Goal: Task Accomplishment & Management: Manage account settings

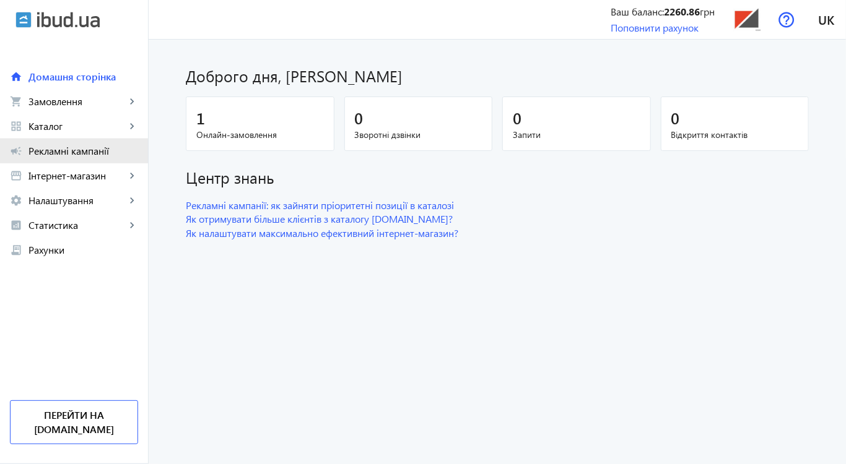
click at [50, 152] on span "Рекламні кампанії" at bounding box center [83, 151] width 110 height 12
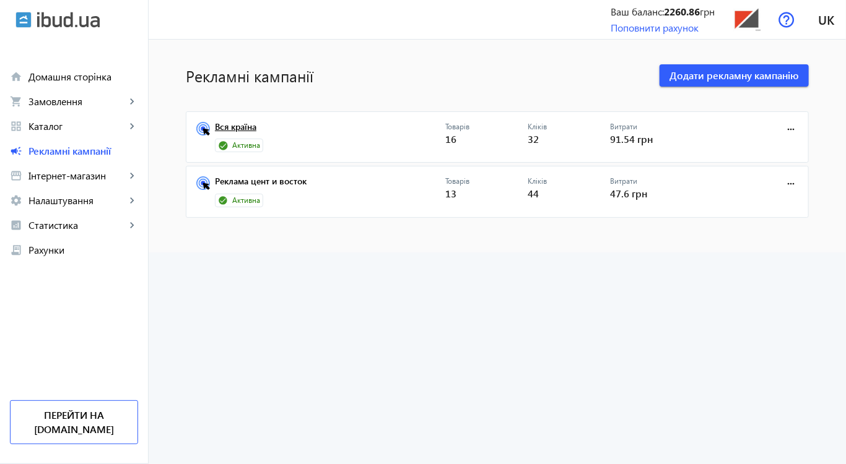
click at [235, 129] on link "Вся країна" at bounding box center [330, 130] width 230 height 17
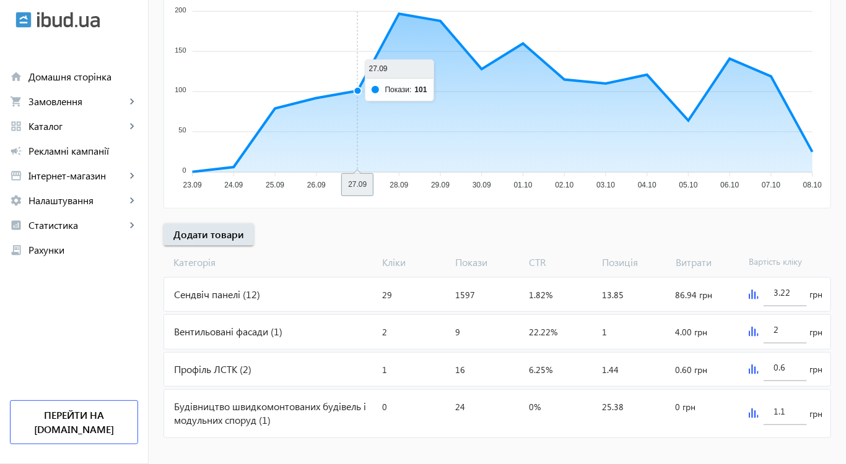
scroll to position [259, 0]
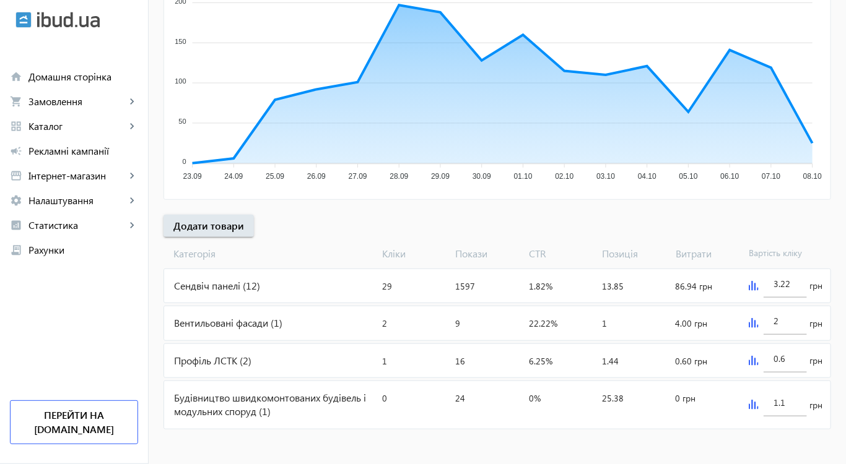
click at [285, 287] on div "Сендвіч панелі (12)" at bounding box center [270, 285] width 213 height 33
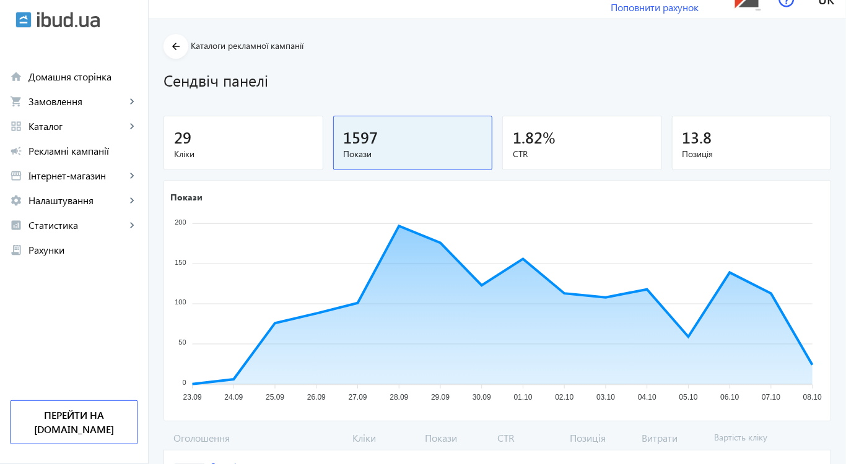
scroll to position [10, 0]
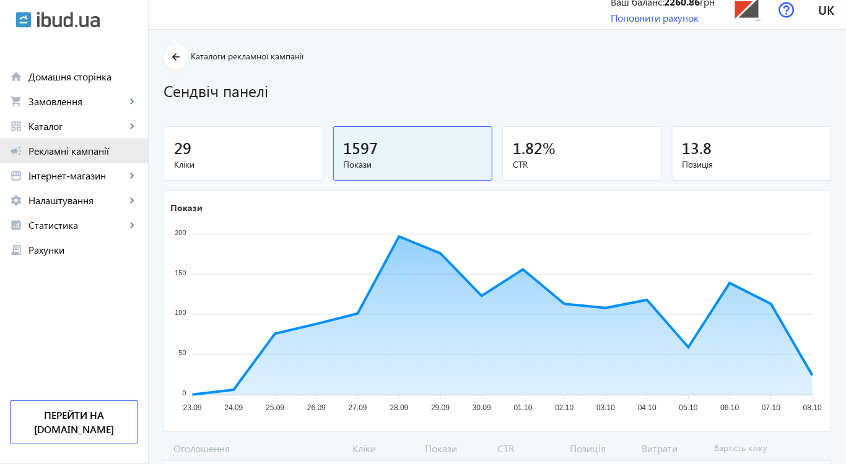
click at [65, 154] on span "Рекламні кампанії" at bounding box center [83, 151] width 110 height 12
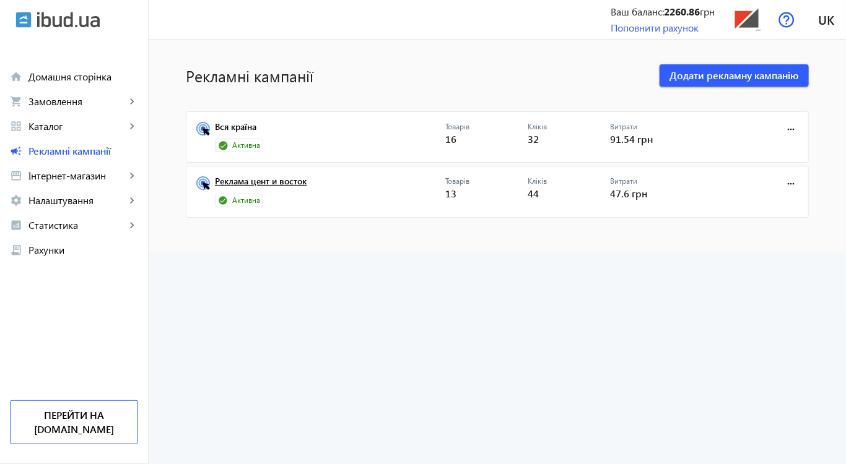
click at [259, 183] on link "Реклама цент и восток" at bounding box center [330, 184] width 230 height 17
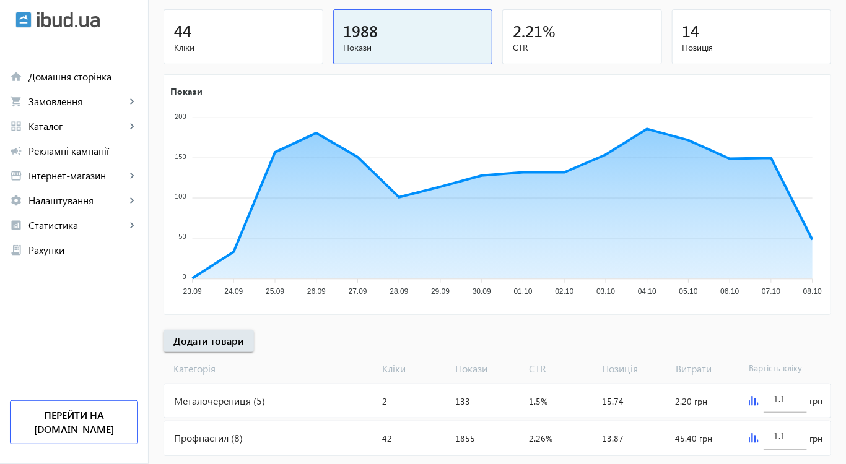
scroll to position [171, 0]
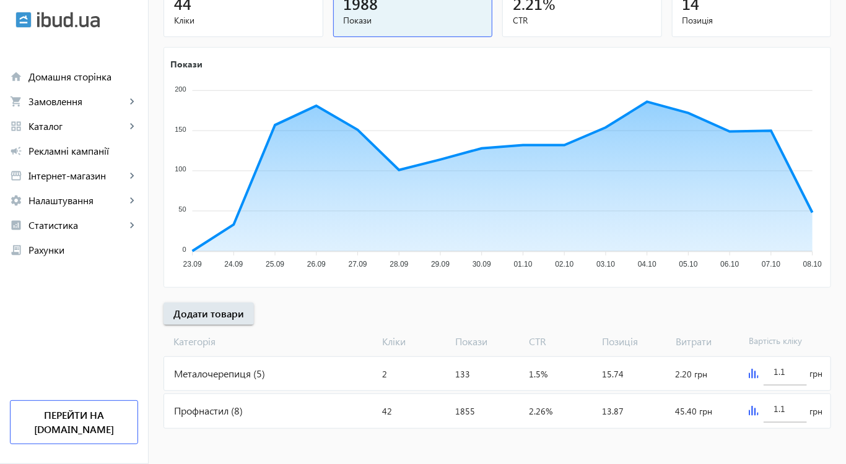
click at [207, 409] on div "Профнастил (8)" at bounding box center [270, 410] width 213 height 33
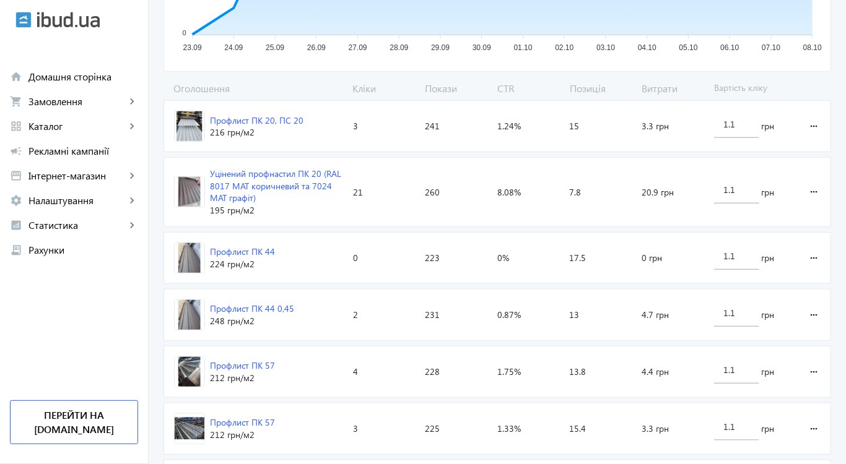
scroll to position [372, 0]
click at [245, 179] on div "Уцінений профнастил ПК 20 (RAL 8017 МАТ коричневий та 7024 МАТ графіт)" at bounding box center [276, 185] width 133 height 37
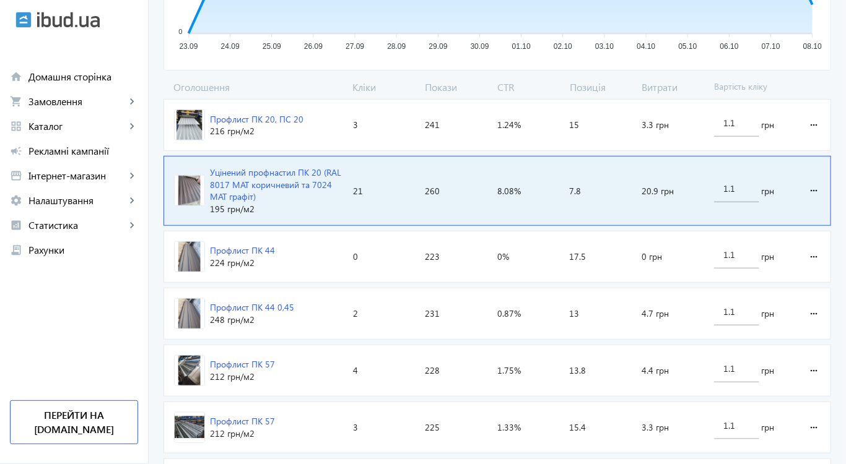
click at [189, 187] on img at bounding box center [190, 191] width 30 height 30
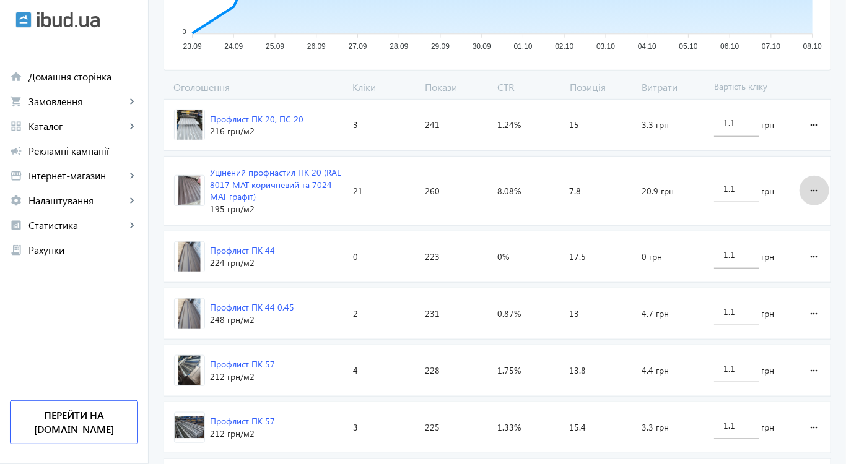
click at [816, 188] on mat-icon "more_horiz" at bounding box center [814, 191] width 15 height 30
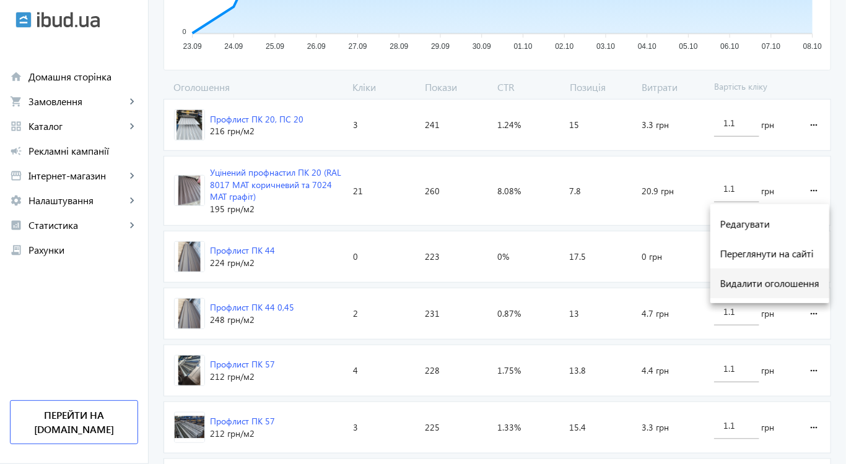
click at [753, 283] on span "Видалити оголошення" at bounding box center [769, 284] width 99 height 10
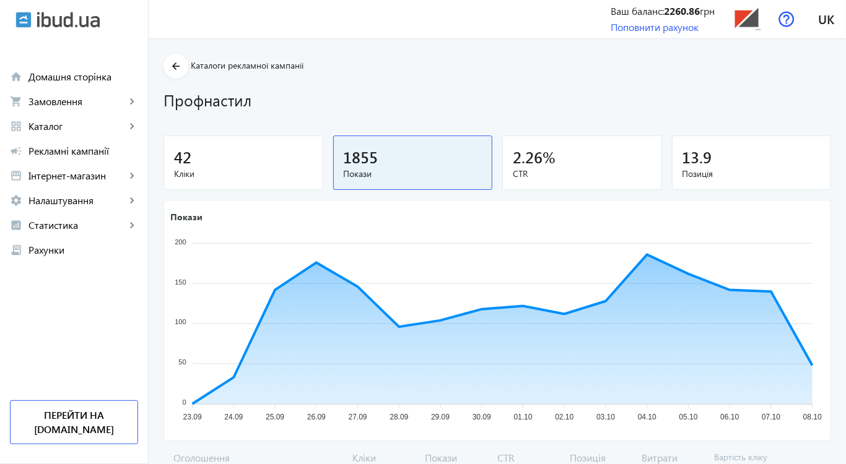
scroll to position [0, 0]
click at [62, 127] on span "Каталог" at bounding box center [76, 126] width 97 height 12
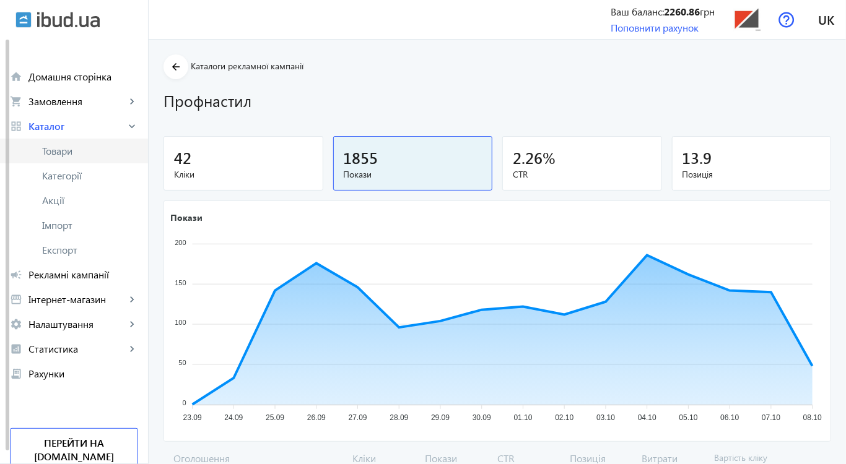
click at [68, 147] on span "Товари" at bounding box center [90, 151] width 96 height 12
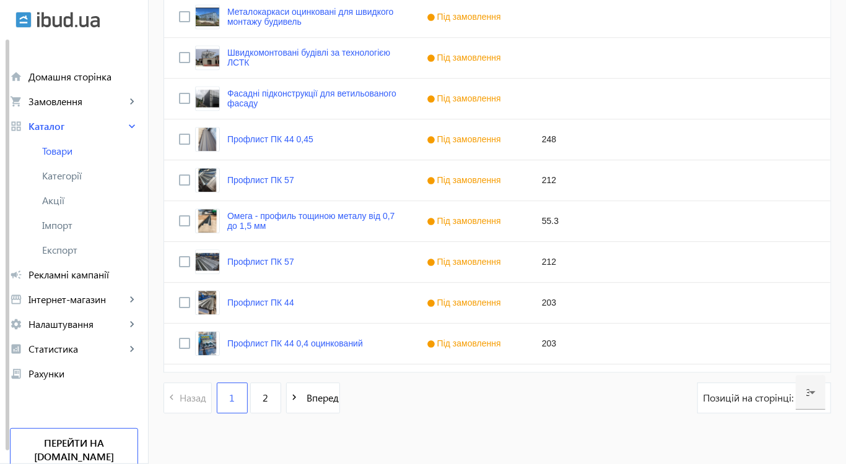
scroll to position [1201, 0]
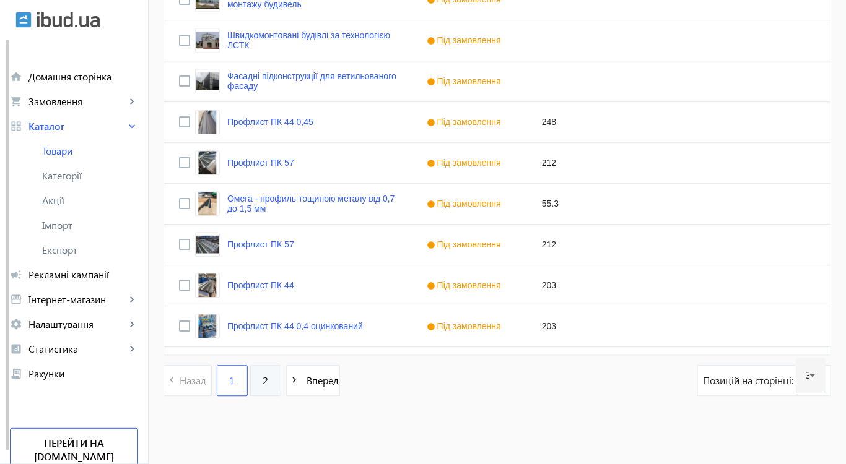
click at [263, 378] on span "2" at bounding box center [266, 381] width 6 height 14
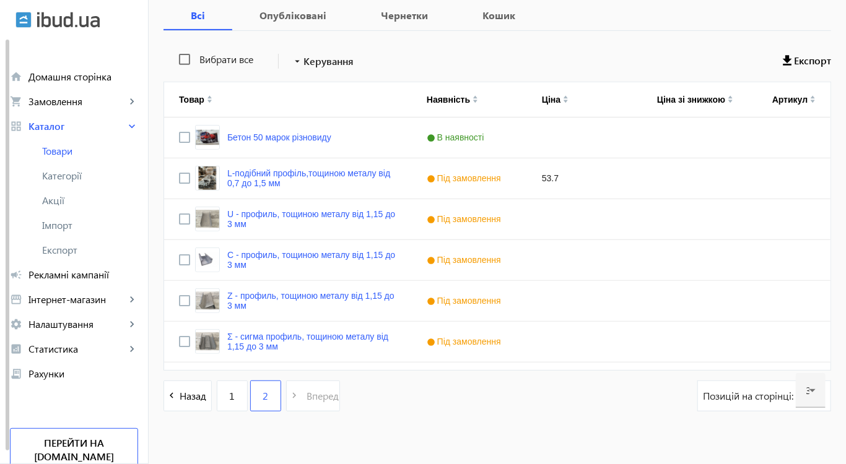
scroll to position [220, 0]
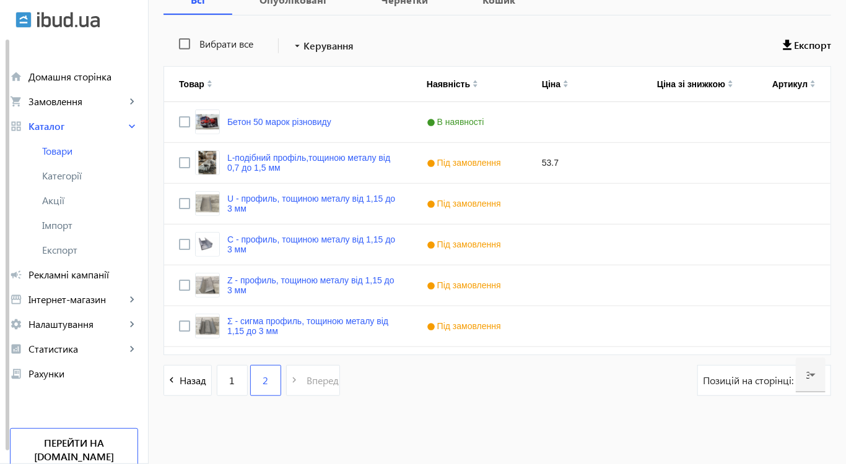
click at [69, 277] on span "Рекламні кампанії" at bounding box center [83, 275] width 110 height 12
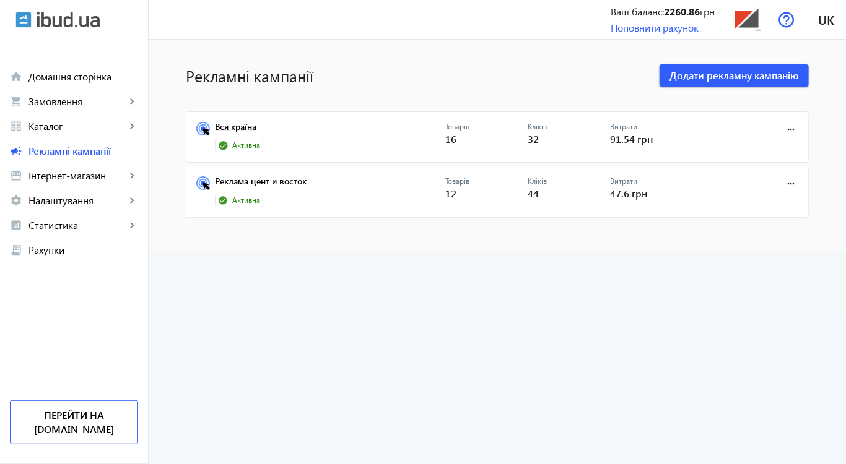
click at [242, 131] on link "Вся країна" at bounding box center [330, 130] width 230 height 17
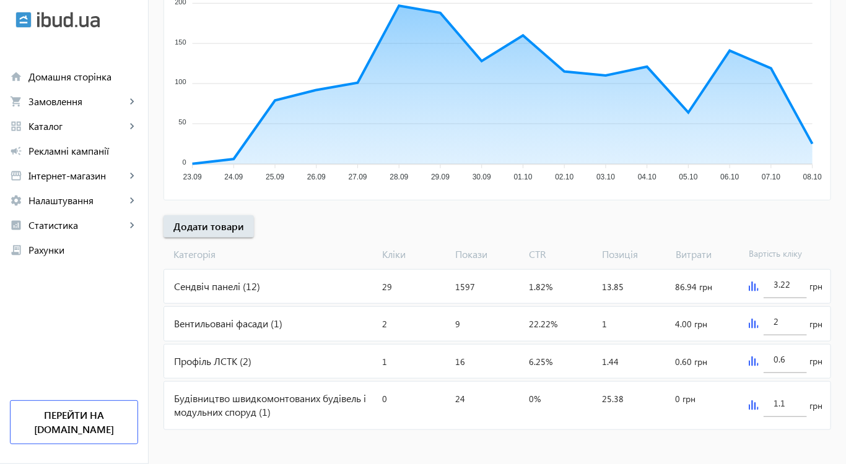
scroll to position [259, 0]
click at [200, 359] on div "Профіль ЛСТК (2)" at bounding box center [270, 360] width 213 height 33
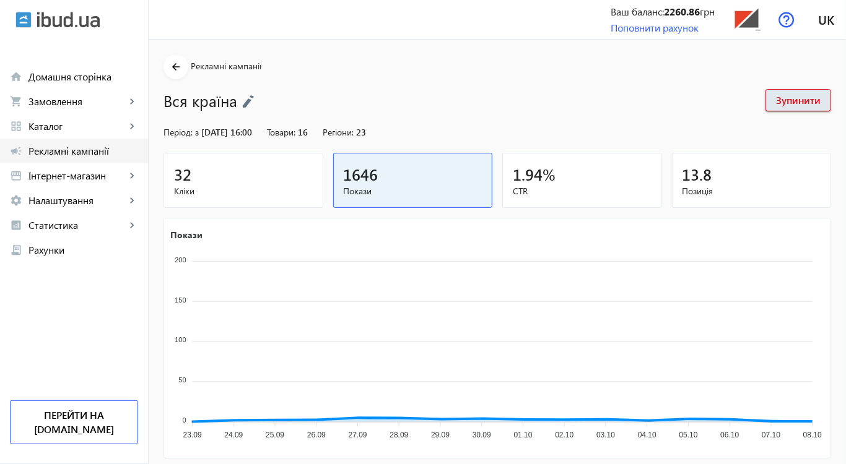
scroll to position [259, 0]
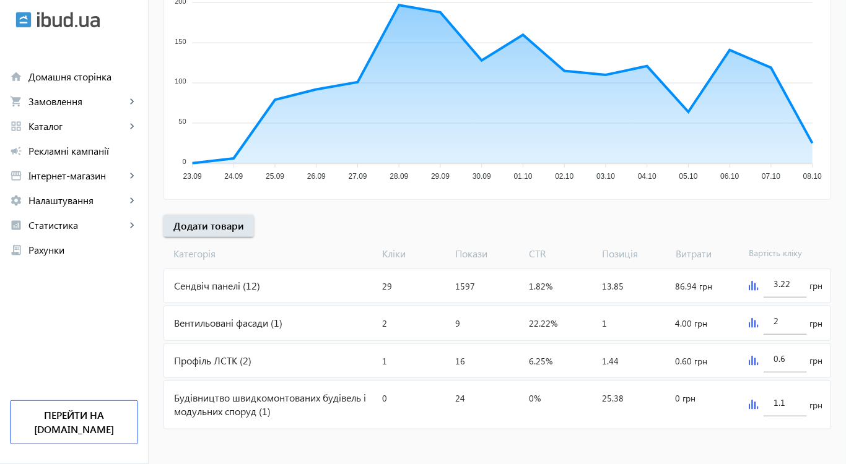
click at [196, 399] on div "Будівництво швидкомонтованих будівель і модульних споруд (1)" at bounding box center [270, 405] width 213 height 48
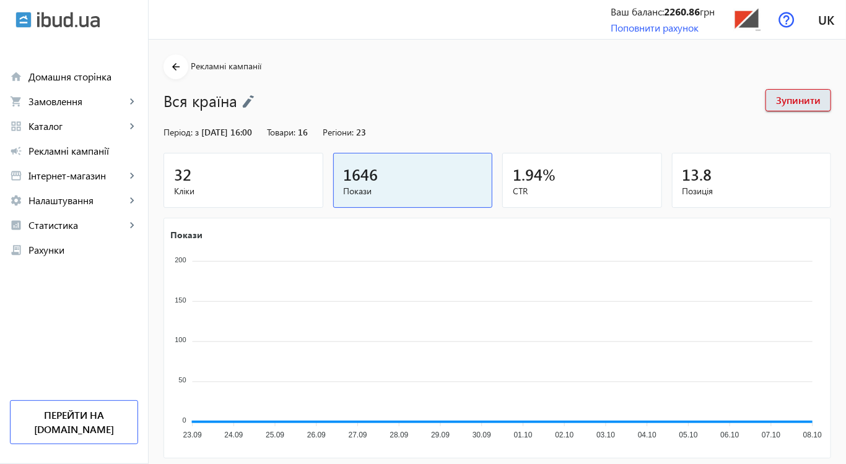
scroll to position [259, 0]
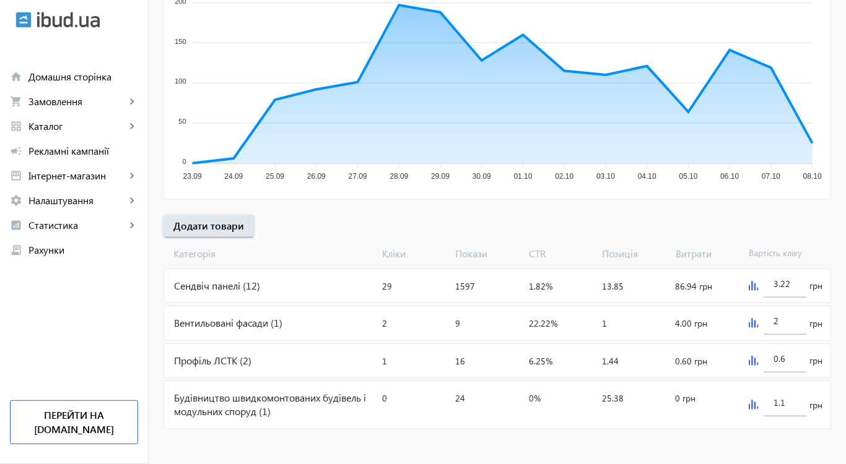
click at [242, 360] on div "Профіль ЛСТК (2)" at bounding box center [270, 360] width 213 height 33
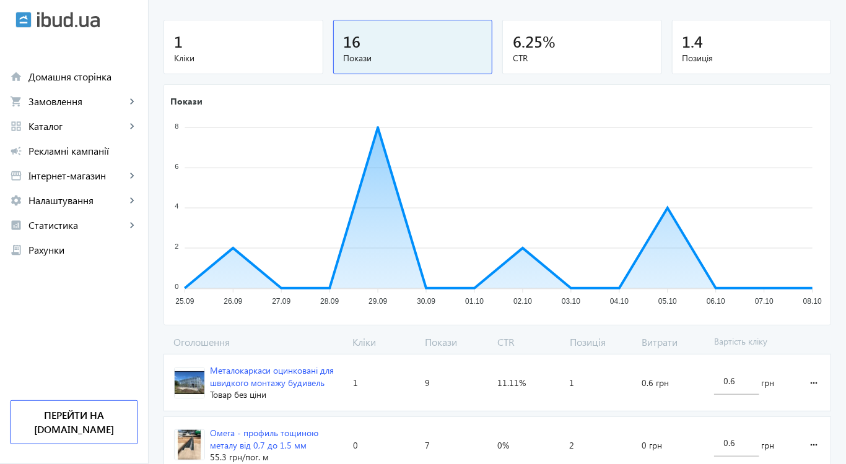
scroll to position [40, 0]
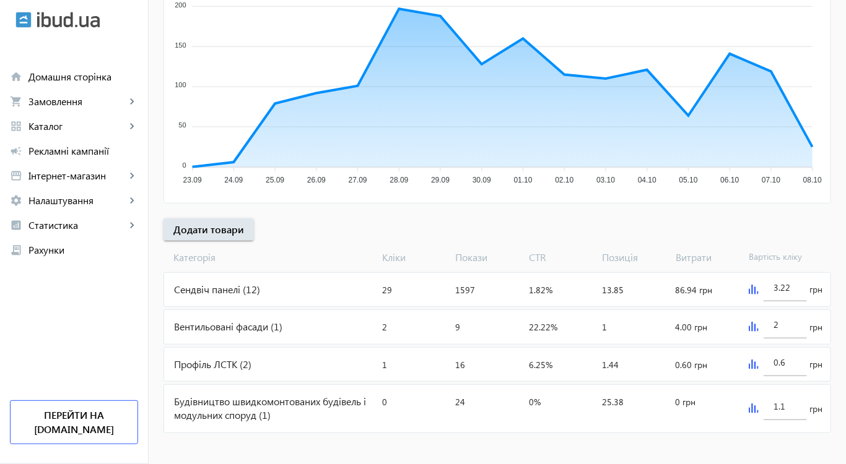
scroll to position [259, 0]
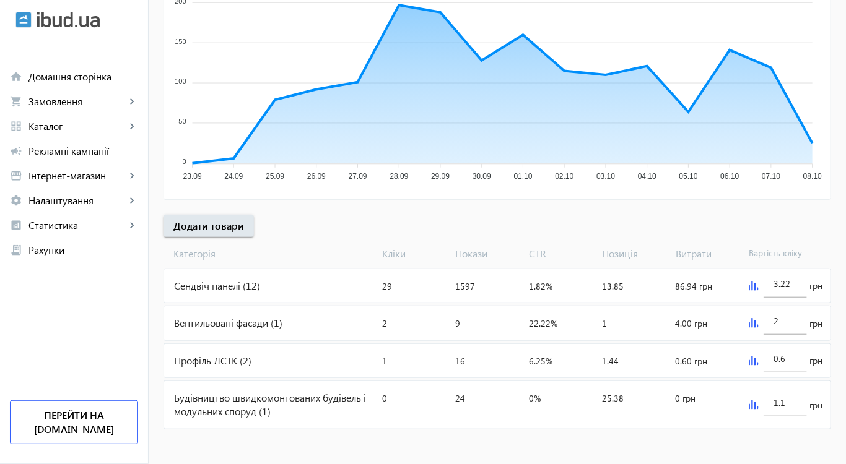
click at [204, 359] on div "Профіль ЛСТК (2)" at bounding box center [270, 360] width 213 height 33
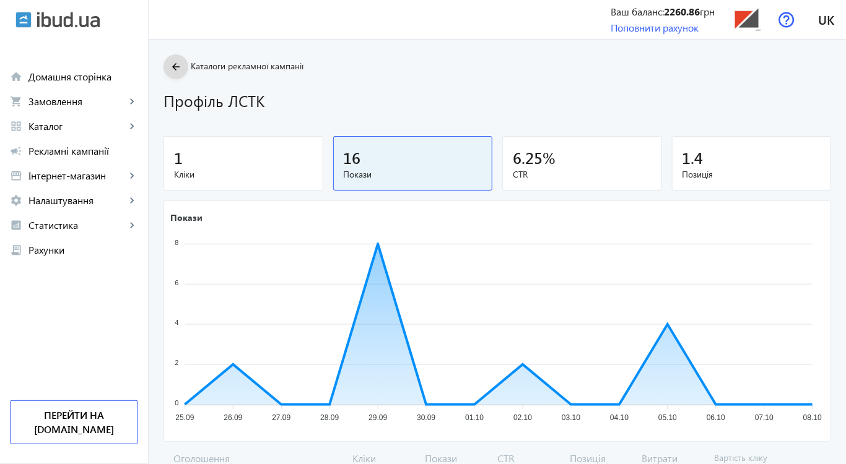
click at [174, 67] on mat-icon "arrow_back" at bounding box center [175, 66] width 15 height 15
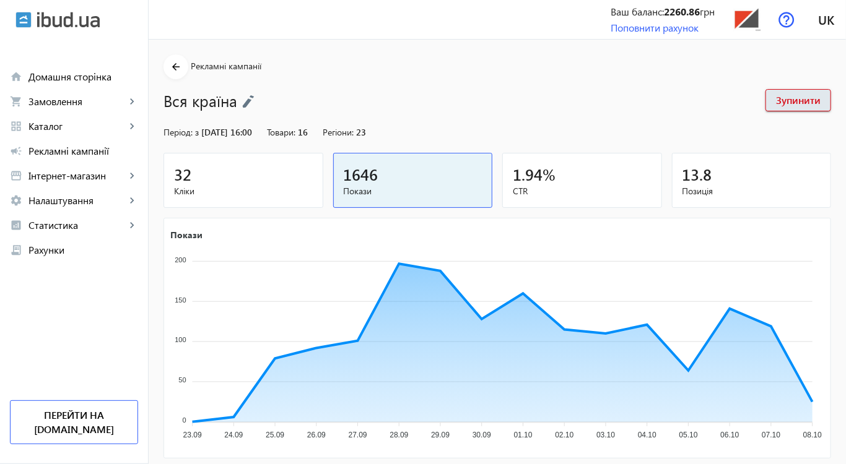
click at [174, 67] on mat-icon "arrow_back" at bounding box center [175, 66] width 15 height 15
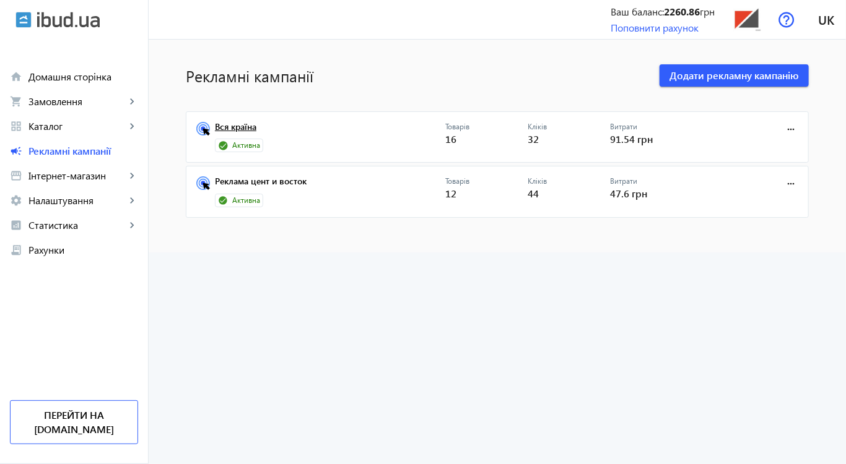
click at [240, 128] on link "Вся країна" at bounding box center [330, 130] width 230 height 17
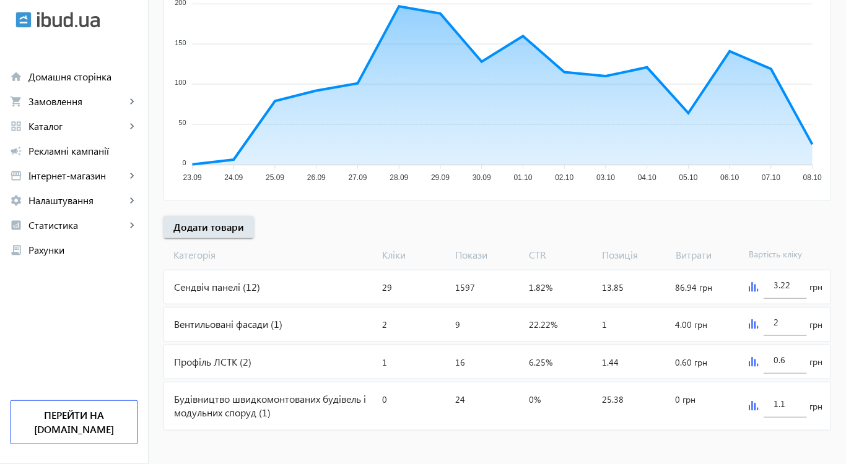
scroll to position [259, 0]
click at [201, 225] on span "Додати товари" at bounding box center [208, 226] width 71 height 14
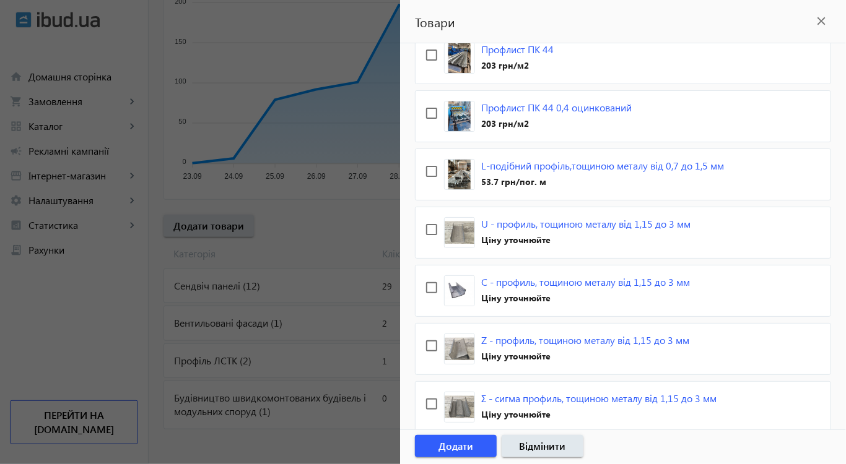
scroll to position [838, 0]
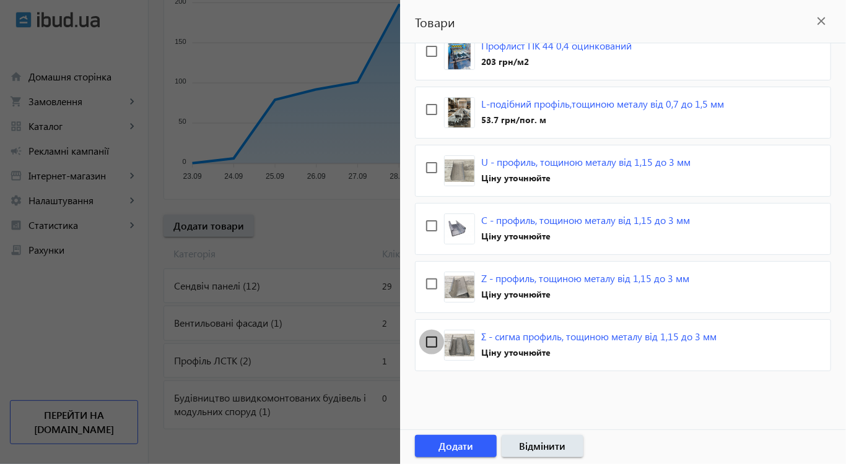
click at [437, 337] on input "checkbox" at bounding box center [431, 342] width 25 height 25
checkbox input "true"
click at [433, 278] on input "checkbox" at bounding box center [431, 284] width 25 height 25
checkbox input "true"
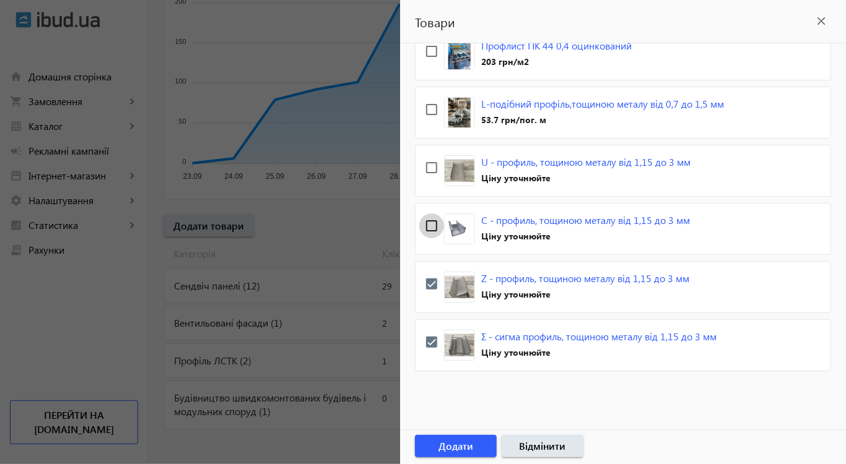
click at [430, 218] on input "checkbox" at bounding box center [431, 226] width 25 height 25
checkbox input "true"
click at [433, 159] on input "checkbox" at bounding box center [431, 167] width 25 height 25
checkbox input "true"
drag, startPoint x: 430, startPoint y: 103, endPoint x: 429, endPoint y: 118, distance: 14.9
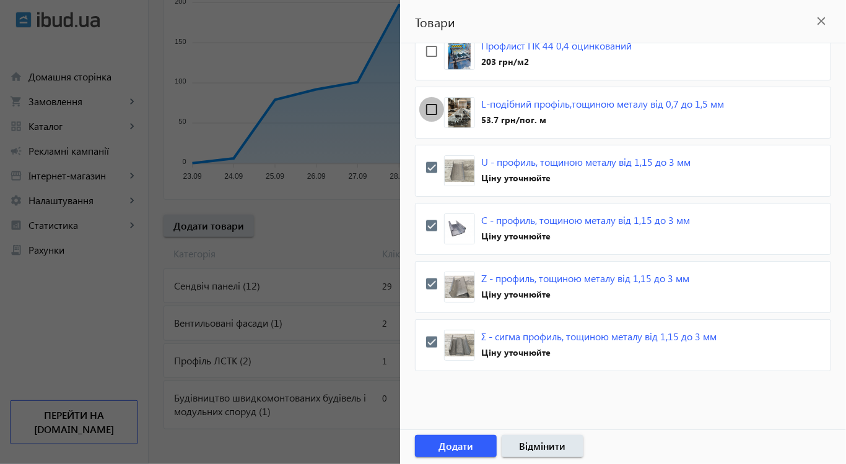
click at [430, 105] on input "checkbox" at bounding box center [431, 109] width 25 height 25
checkbox input "true"
click at [472, 441] on span "Додати" at bounding box center [455, 447] width 35 height 14
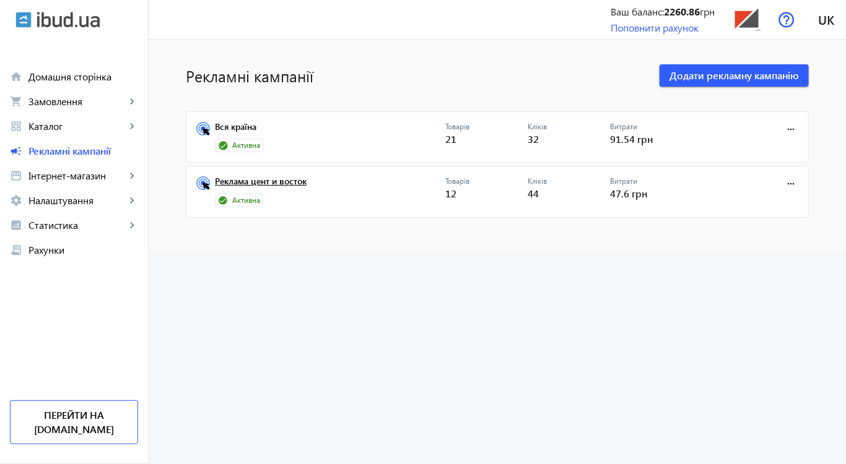
click at [258, 181] on link "Реклама цент и восток" at bounding box center [330, 184] width 230 height 17
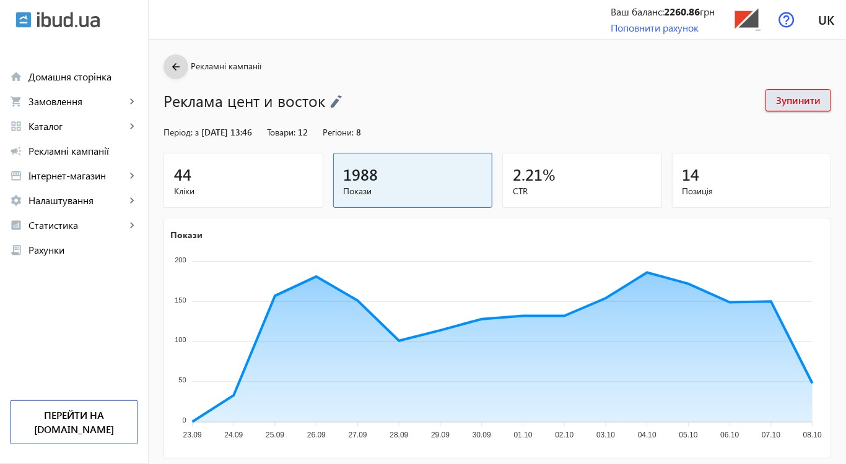
click at [170, 64] on mat-icon "arrow_back" at bounding box center [175, 66] width 15 height 15
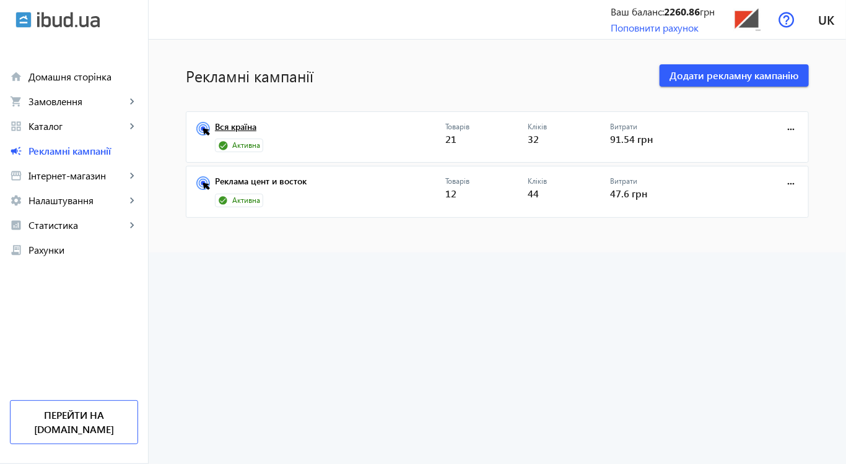
click at [236, 124] on link "Вся країна" at bounding box center [330, 130] width 230 height 17
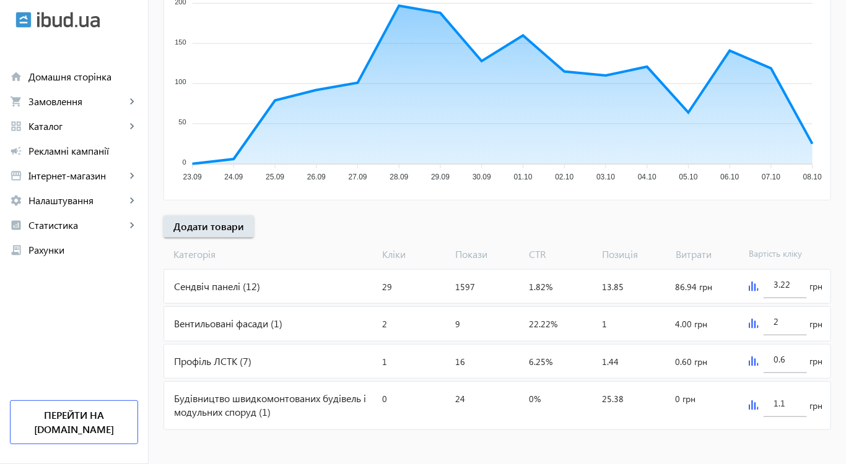
scroll to position [259, 0]
click at [222, 360] on div "Профіль ЛСТК (7)" at bounding box center [270, 360] width 213 height 33
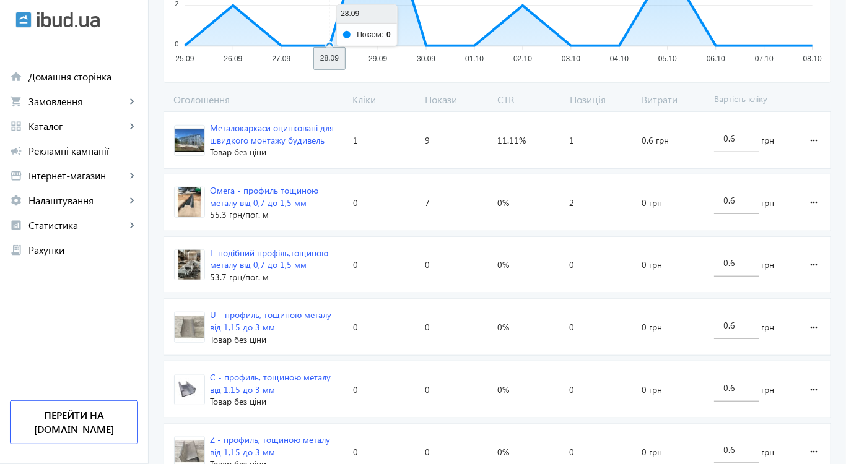
scroll to position [475, 0]
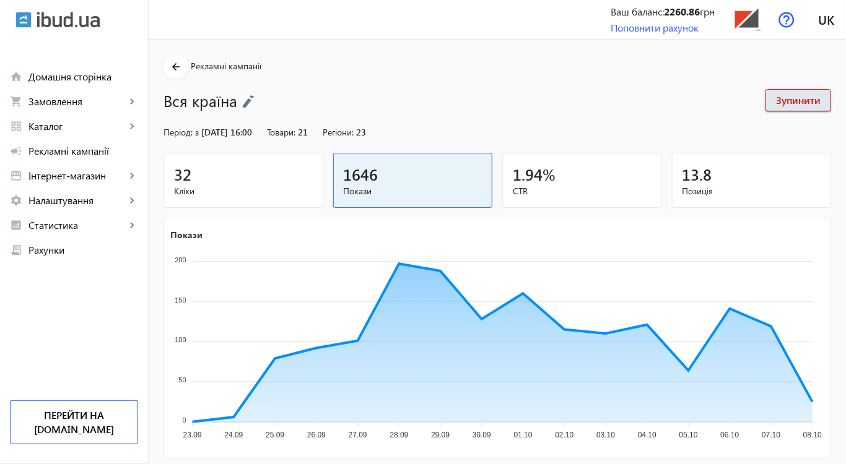
click at [51, 20] on img at bounding box center [68, 20] width 63 height 16
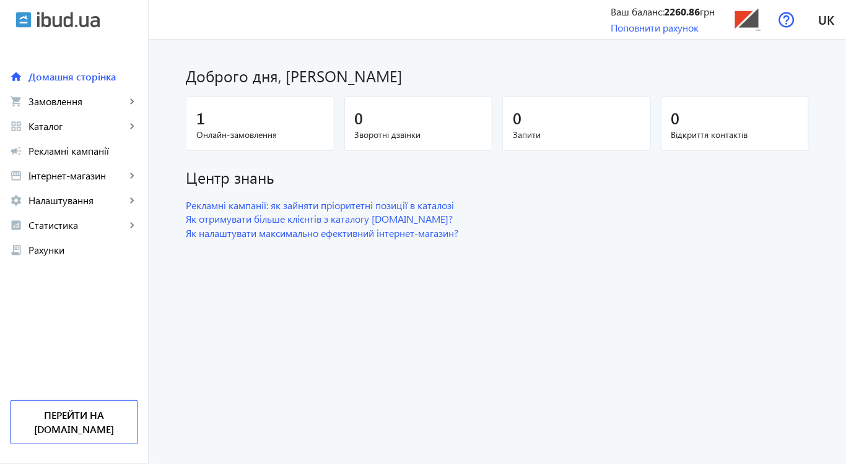
click at [51, 21] on img at bounding box center [68, 20] width 63 height 16
click at [27, 19] on img at bounding box center [23, 20] width 16 height 16
click at [56, 18] on img at bounding box center [68, 20] width 63 height 16
click at [74, 424] on link "Перейти на [DOMAIN_NAME]" at bounding box center [74, 423] width 128 height 44
click at [64, 200] on span "Налаштування" at bounding box center [76, 200] width 97 height 12
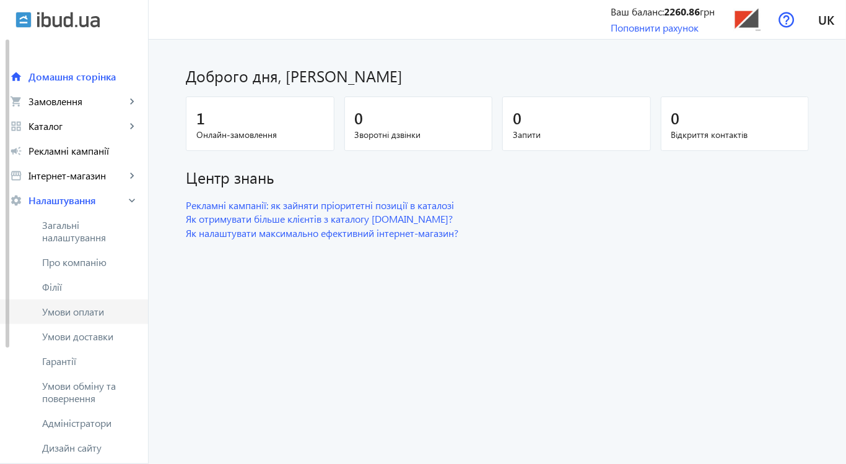
click at [75, 311] on span "Умови оплати" at bounding box center [90, 312] width 96 height 12
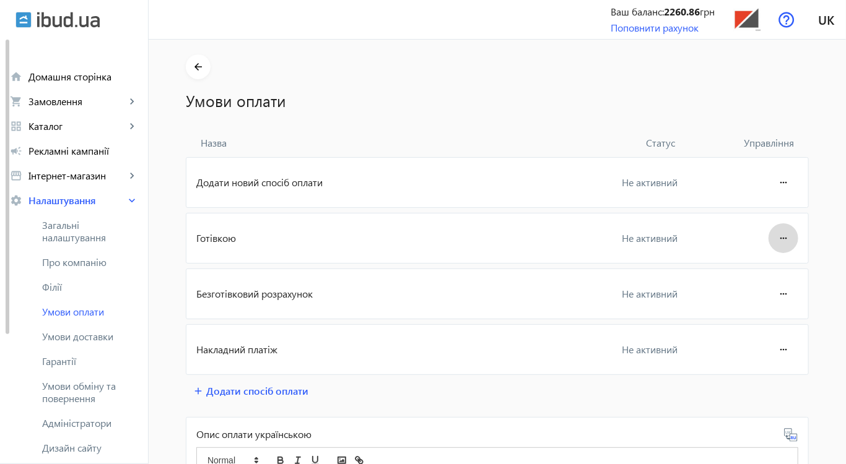
click at [783, 234] on mat-icon "more_horiz" at bounding box center [783, 239] width 15 height 30
click at [763, 277] on span "Редагувати" at bounding box center [760, 273] width 50 height 10
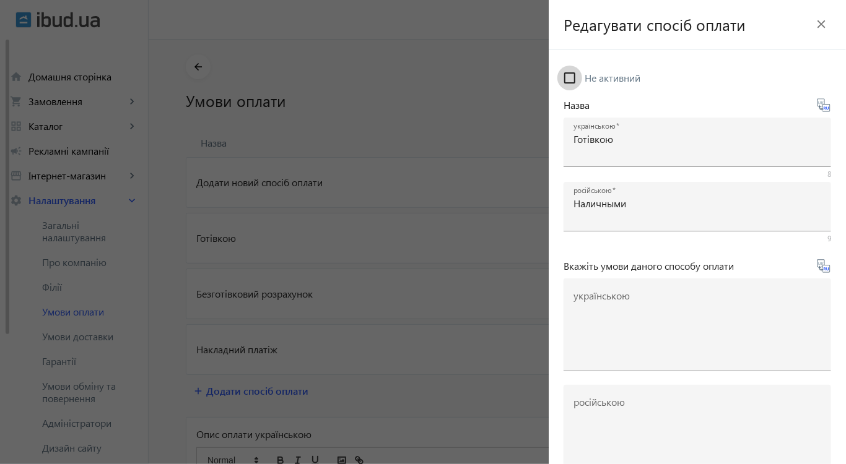
click at [570, 77] on input "Не активний" at bounding box center [569, 78] width 25 height 25
checkbox input "true"
click at [503, 290] on div at bounding box center [423, 232] width 846 height 464
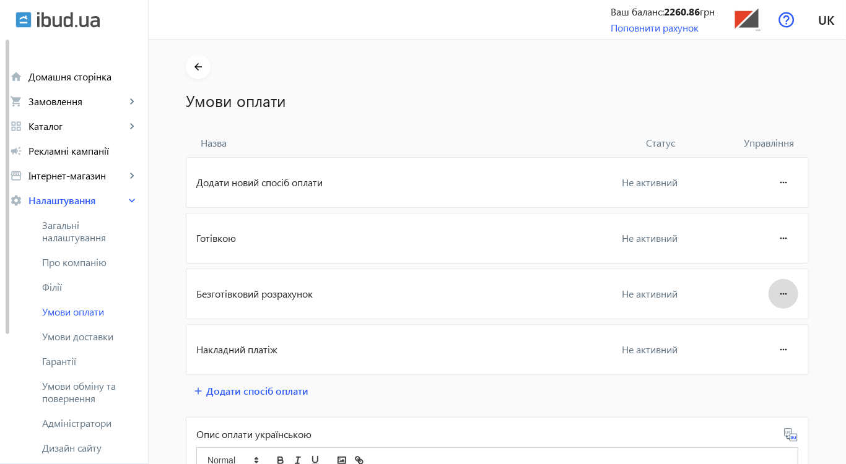
click at [781, 290] on mat-icon "more_horiz" at bounding box center [783, 294] width 15 height 30
click at [755, 328] on span "Редагувати" at bounding box center [760, 328] width 50 height 10
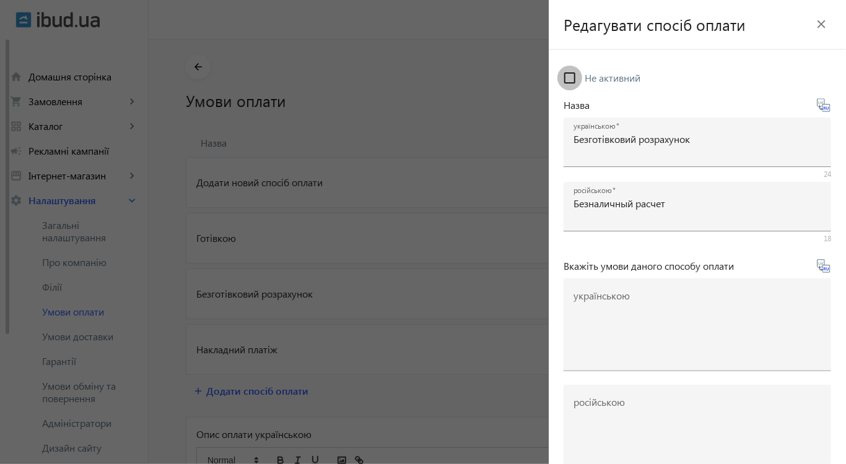
click at [572, 77] on input "Не активний" at bounding box center [569, 78] width 25 height 25
checkbox input "true"
click at [483, 352] on div at bounding box center [423, 232] width 846 height 464
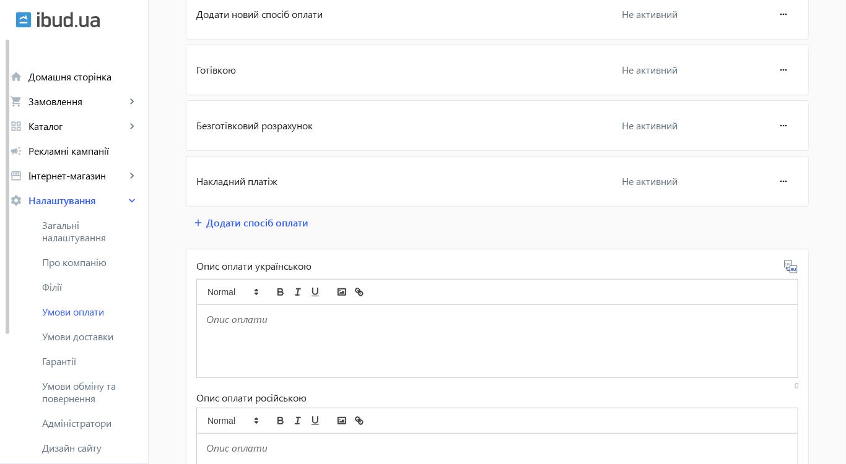
scroll to position [186, 0]
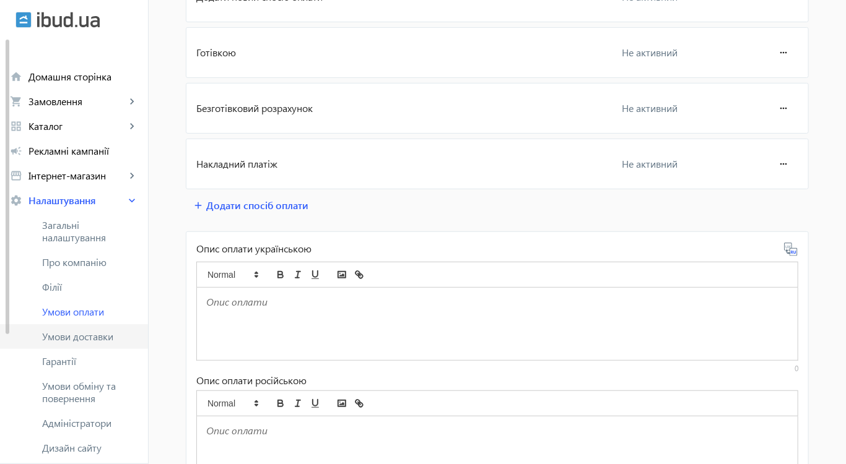
click at [63, 337] on span "Умови доставки" at bounding box center [90, 337] width 96 height 12
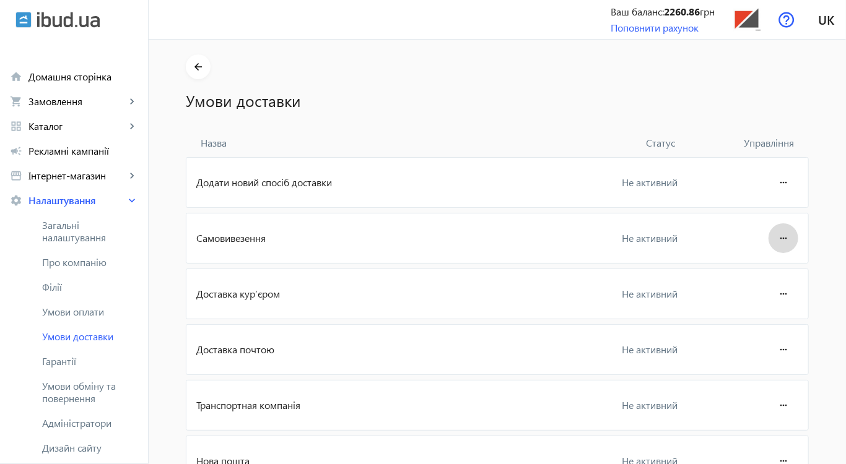
click at [780, 238] on mat-icon "more_horiz" at bounding box center [783, 239] width 15 height 30
click at [768, 276] on span "Редагувати" at bounding box center [760, 273] width 50 height 10
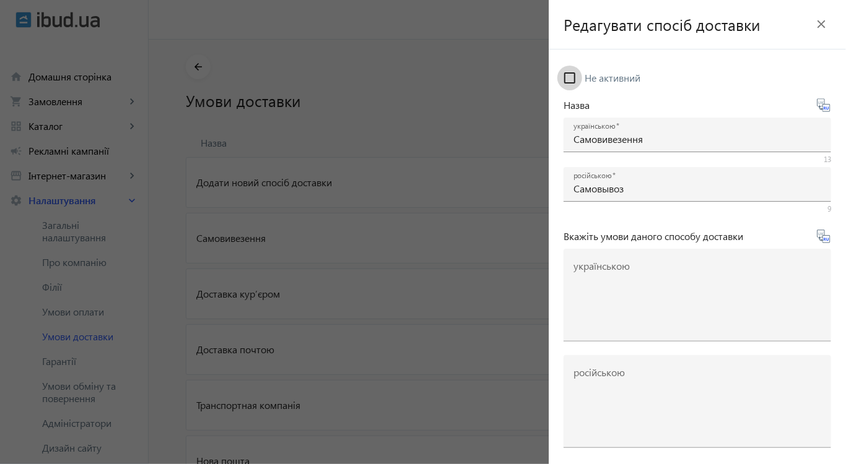
click at [569, 79] on input "Не активний" at bounding box center [569, 78] width 25 height 25
checkbox input "true"
drag, startPoint x: 508, startPoint y: 280, endPoint x: 524, endPoint y: 282, distance: 15.7
click at [508, 280] on div at bounding box center [423, 232] width 846 height 464
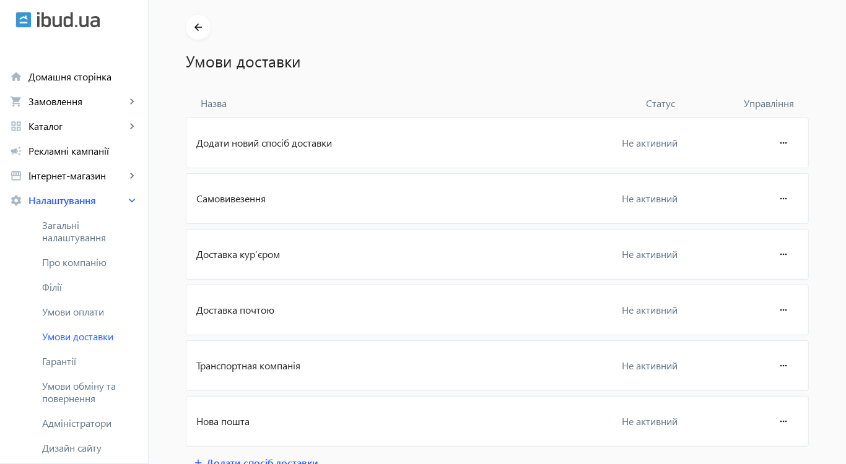
scroll to position [62, 0]
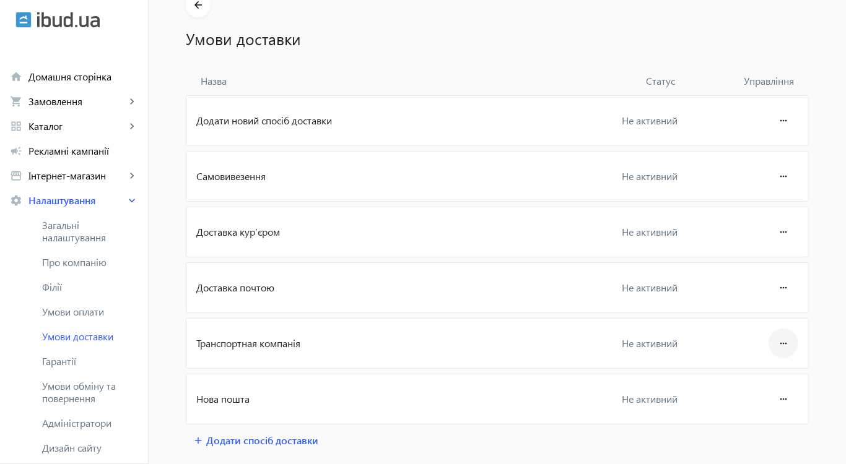
click at [783, 342] on mat-icon "more_horiz" at bounding box center [783, 344] width 15 height 30
click at [773, 372] on span "Редагувати" at bounding box center [760, 377] width 50 height 10
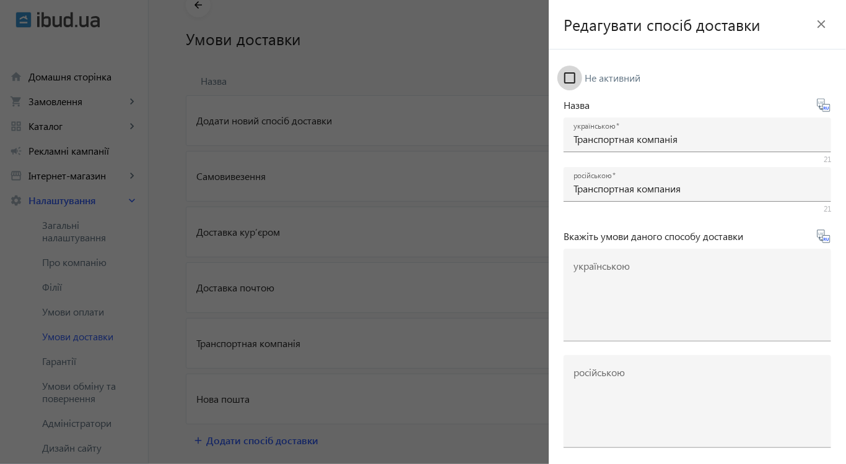
click at [569, 79] on input "Не активний" at bounding box center [569, 78] width 25 height 25
checkbox input "true"
click at [497, 320] on div at bounding box center [423, 232] width 846 height 464
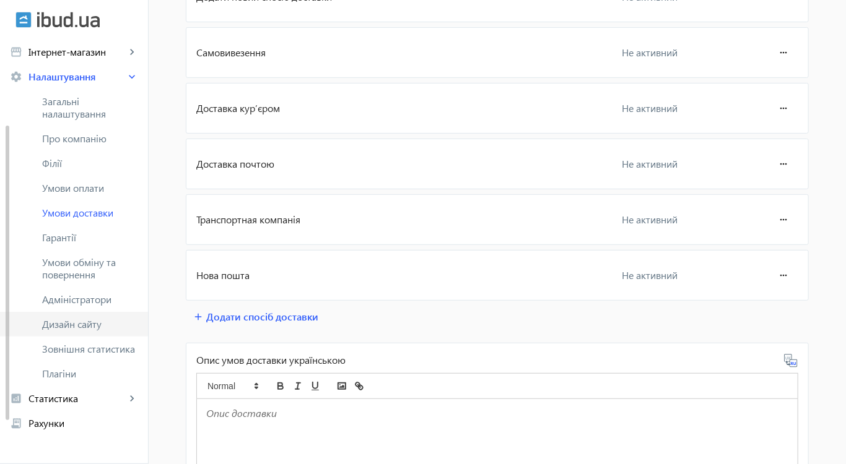
scroll to position [186, 0]
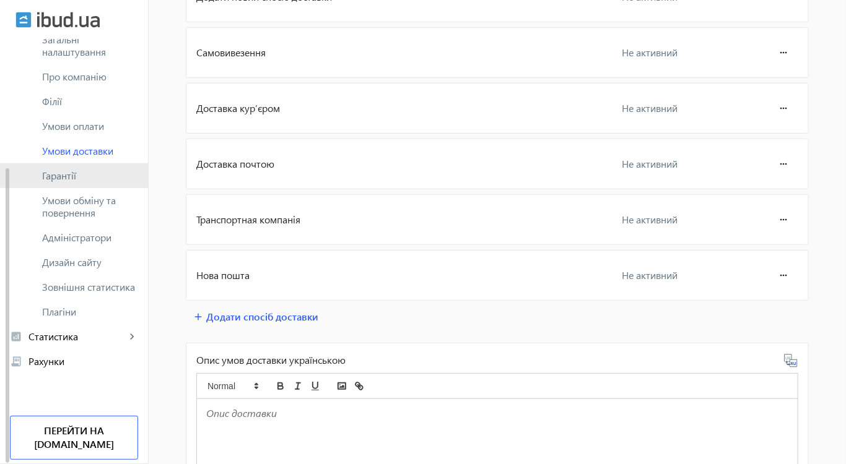
click at [84, 177] on span "Гарантії" at bounding box center [90, 176] width 96 height 12
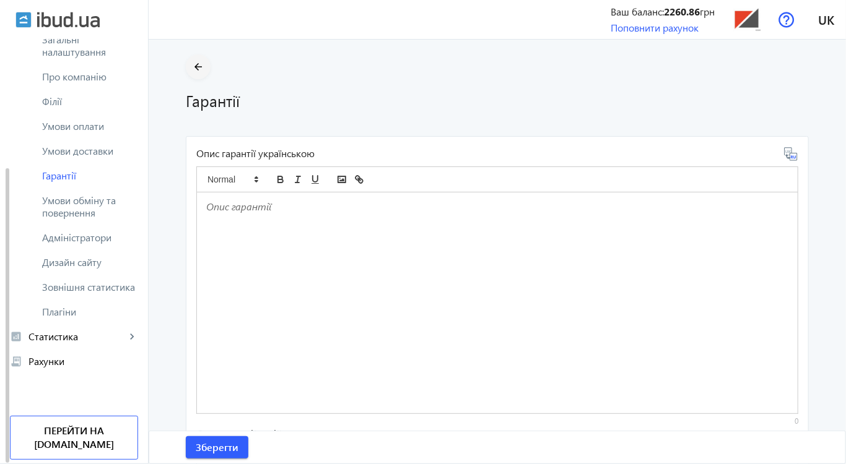
click at [202, 62] on span "button" at bounding box center [198, 67] width 25 height 30
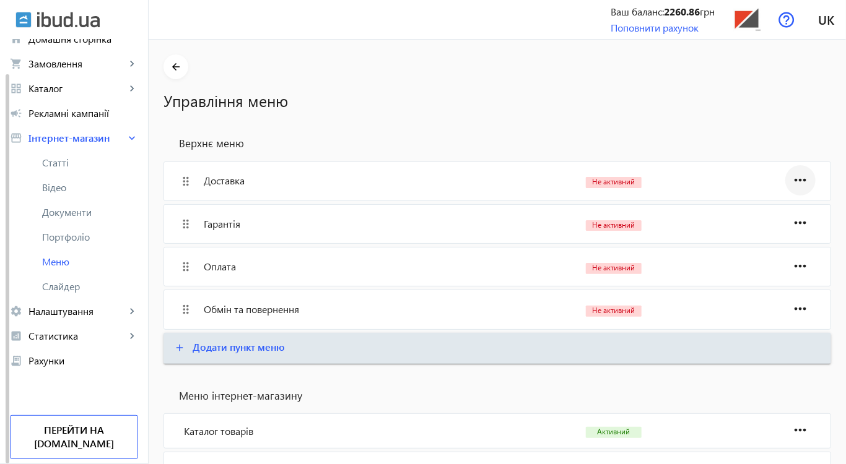
click at [799, 178] on mat-icon "more_horiz" at bounding box center [800, 180] width 24 height 30
click at [788, 222] on button "Редагувати" at bounding box center [776, 216] width 81 height 30
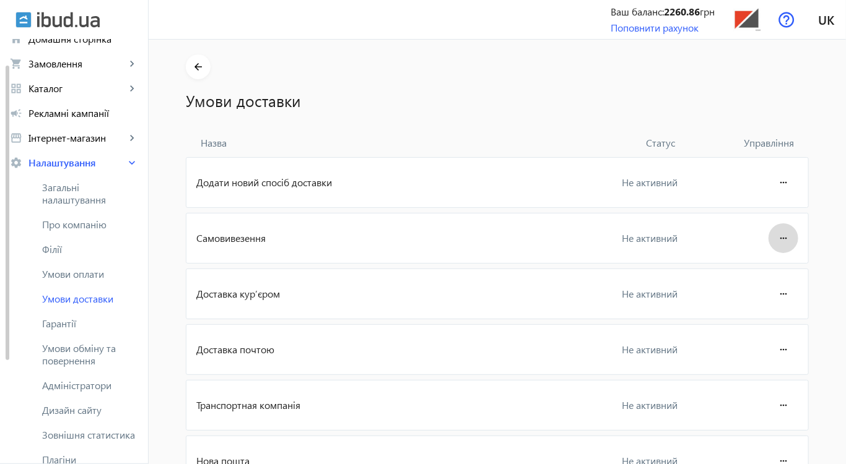
click at [781, 238] on mat-icon "more_horiz" at bounding box center [783, 239] width 15 height 30
click at [773, 268] on span "Редагувати" at bounding box center [760, 273] width 50 height 10
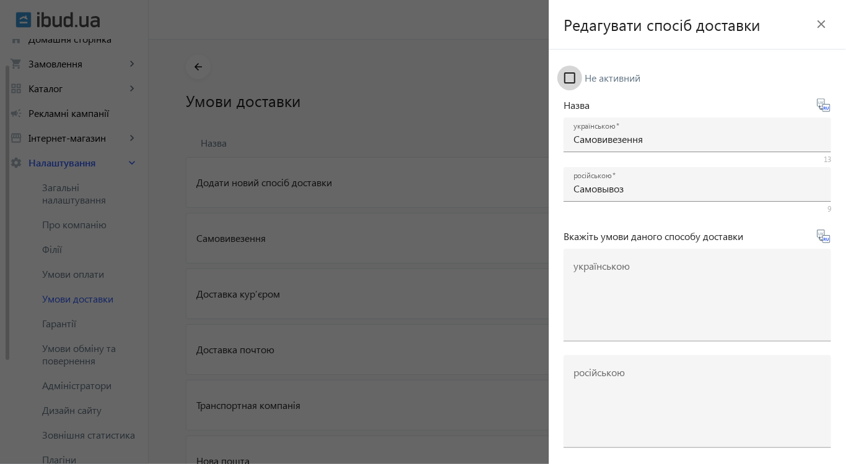
click at [568, 76] on input "Не активний" at bounding box center [569, 78] width 25 height 25
checkbox input "true"
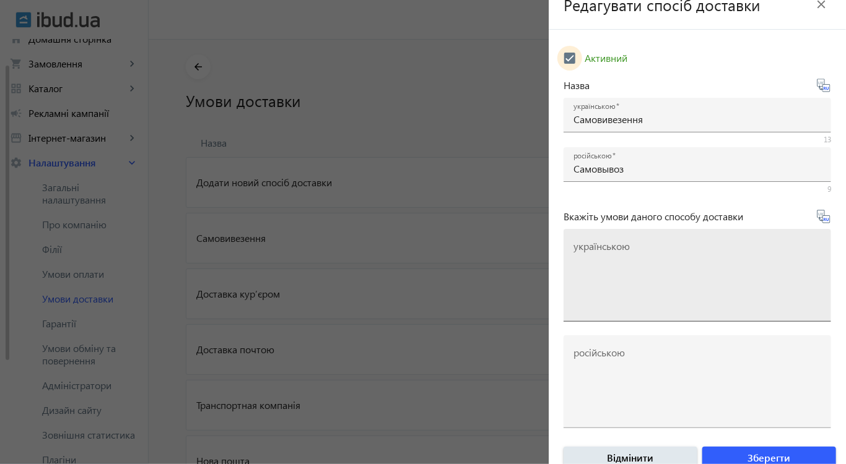
scroll to position [38, 0]
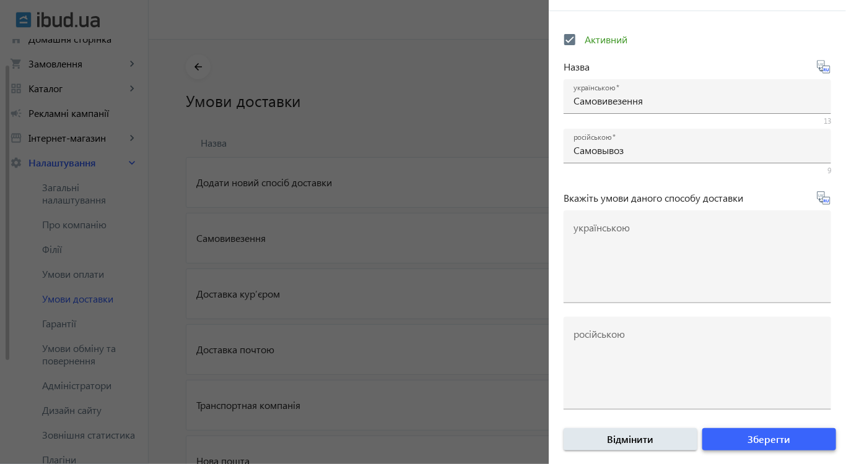
click at [748, 439] on span "Зберегти" at bounding box center [769, 440] width 43 height 14
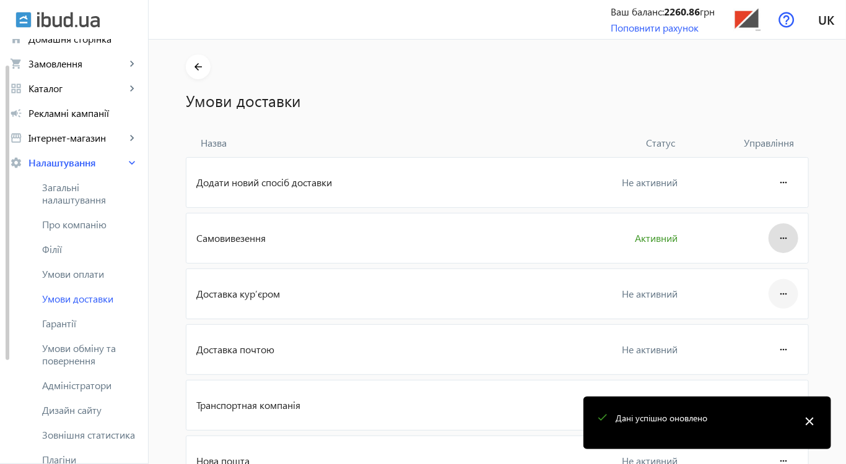
click at [776, 295] on mat-icon "more_horiz" at bounding box center [783, 294] width 15 height 30
drag, startPoint x: 764, startPoint y: 328, endPoint x: 773, endPoint y: 315, distance: 16.1
click at [764, 329] on span "Редагувати" at bounding box center [760, 328] width 50 height 10
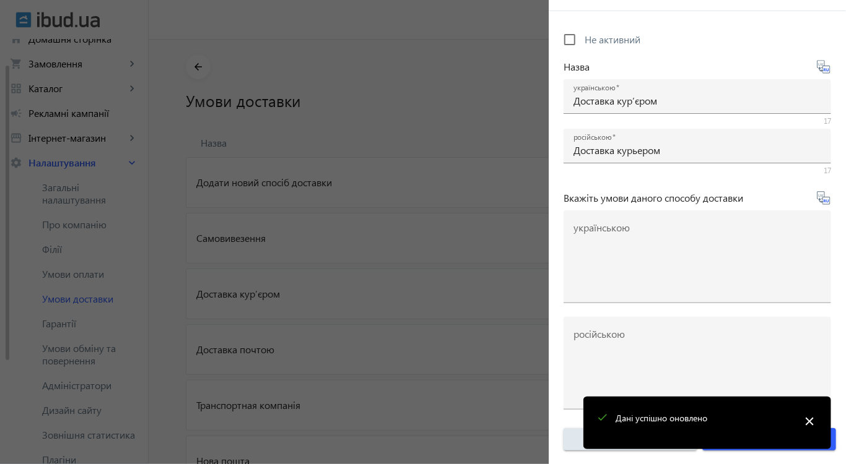
click at [807, 420] on mat-icon "close" at bounding box center [809, 421] width 19 height 19
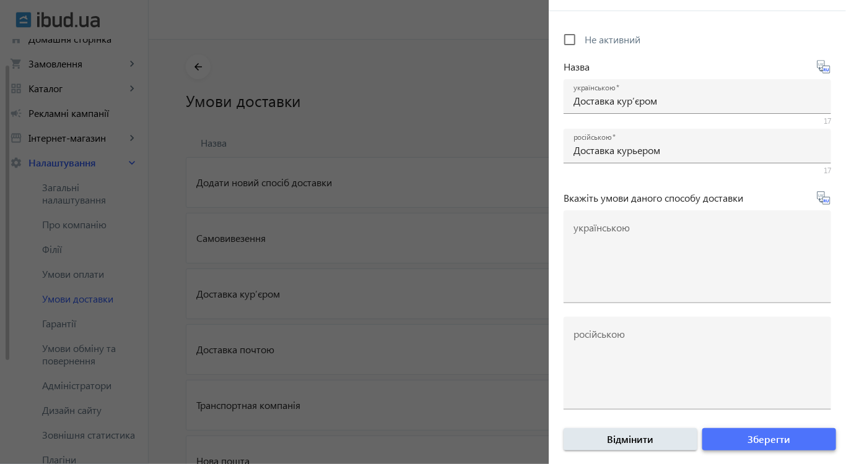
click at [780, 434] on span "Зберегти" at bounding box center [769, 440] width 43 height 14
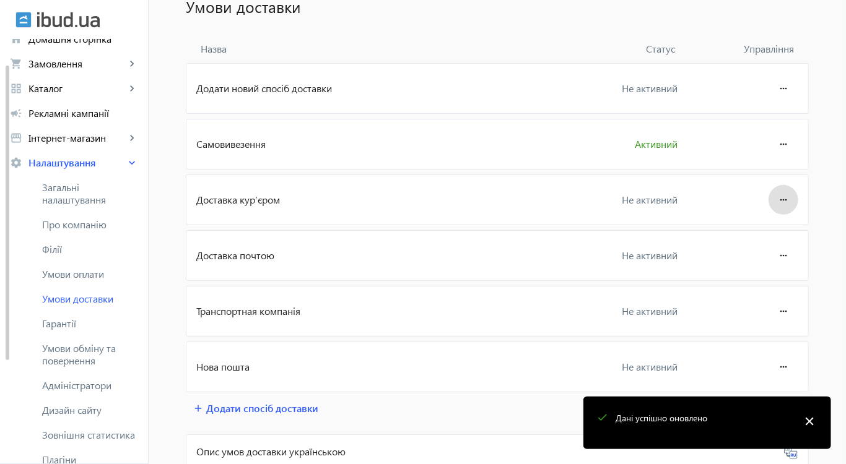
scroll to position [124, 0]
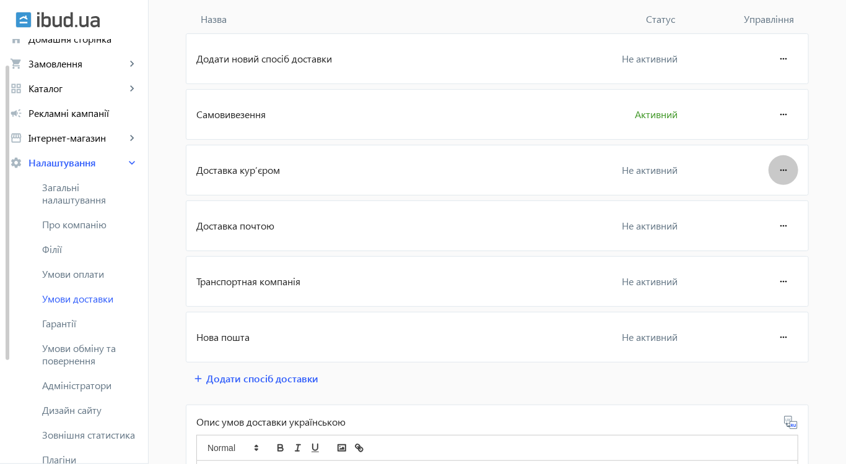
click at [781, 168] on mat-icon "more_horiz" at bounding box center [783, 170] width 15 height 30
click at [767, 203] on span "Редагувати" at bounding box center [760, 204] width 50 height 10
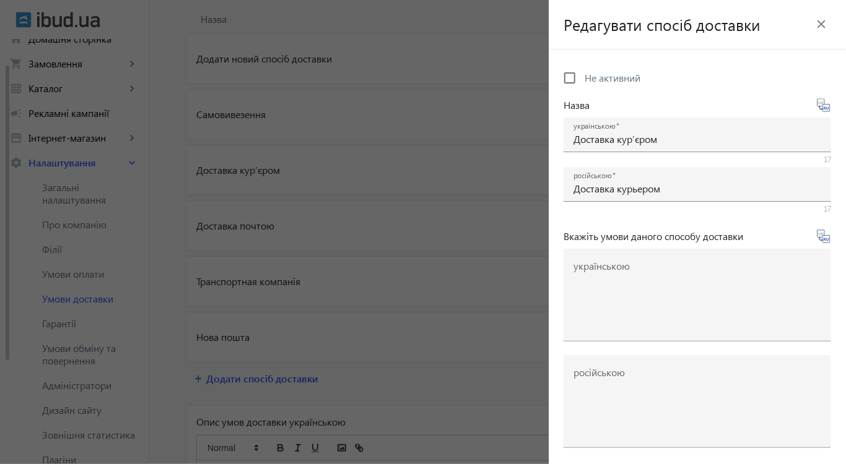
click at [511, 289] on div at bounding box center [423, 232] width 846 height 464
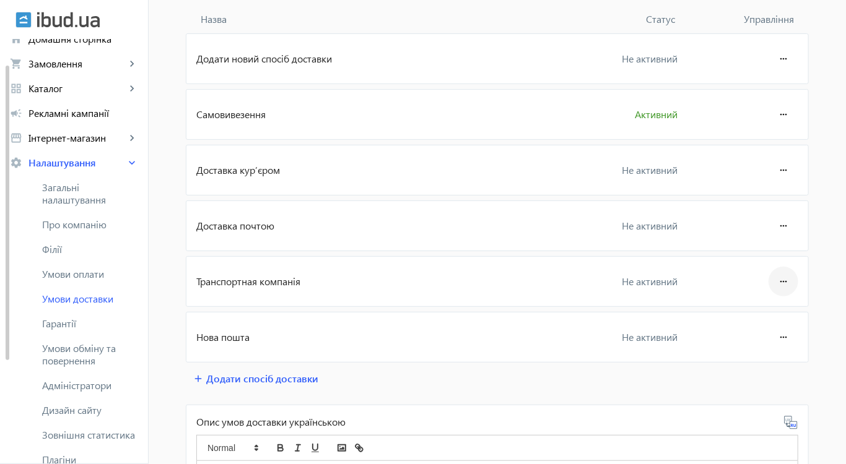
click at [777, 281] on mat-icon "more_horiz" at bounding box center [783, 282] width 15 height 30
click at [768, 318] on span "Редагувати" at bounding box center [760, 315] width 50 height 10
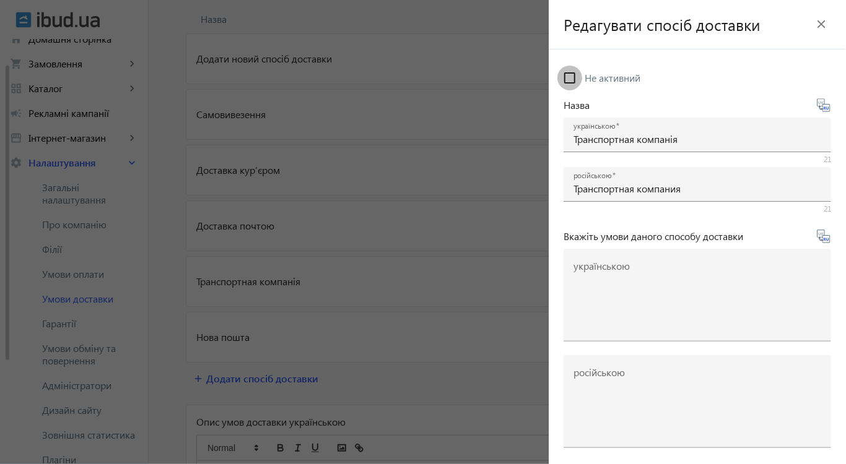
click at [570, 81] on input "Не активний" at bounding box center [569, 78] width 25 height 25
checkbox input "true"
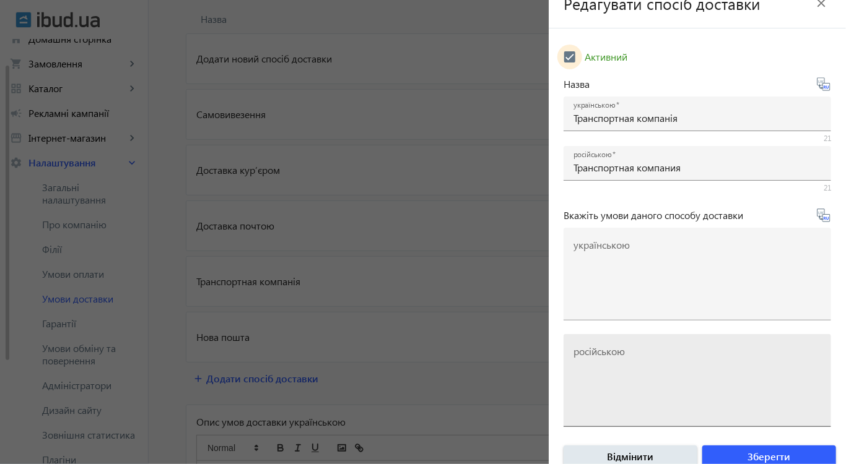
scroll to position [38, 0]
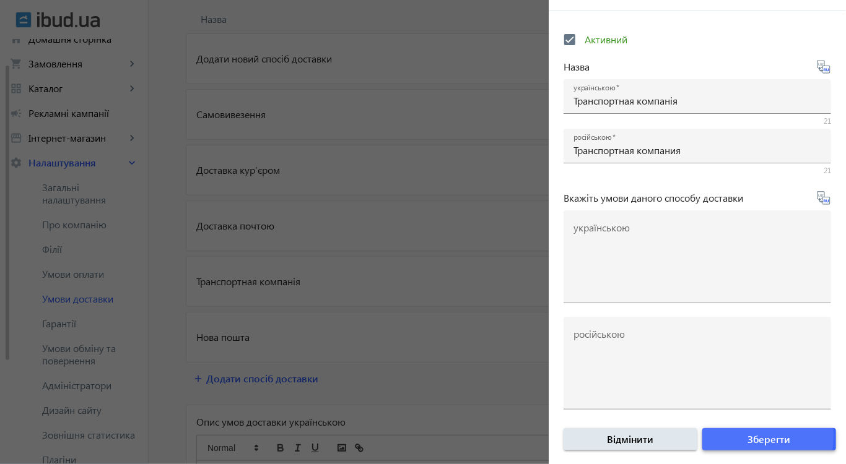
click at [733, 435] on span "submit" at bounding box center [769, 440] width 134 height 30
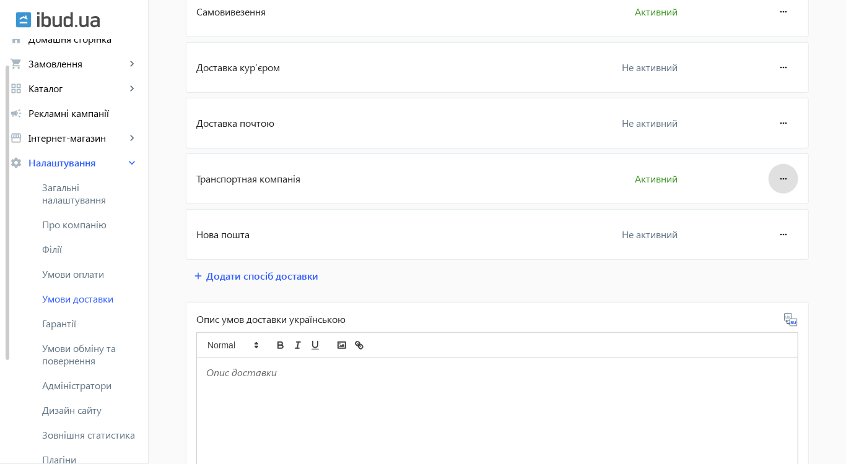
scroll to position [186, 0]
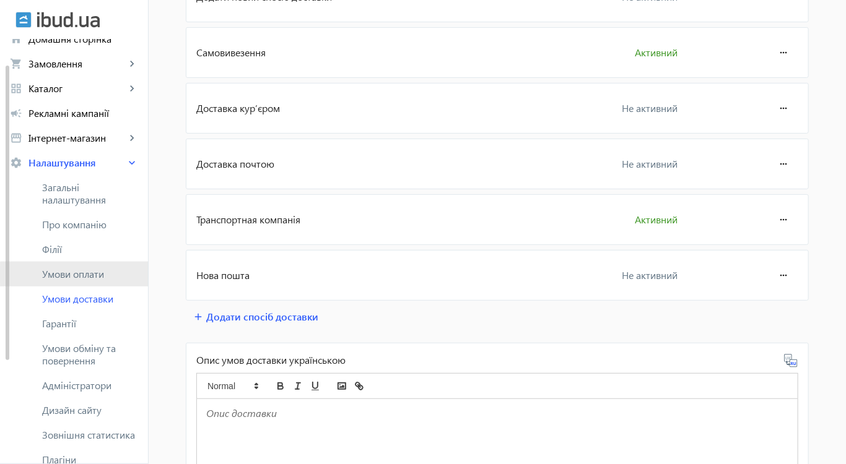
click at [74, 275] on span "Умови оплати" at bounding box center [90, 274] width 96 height 12
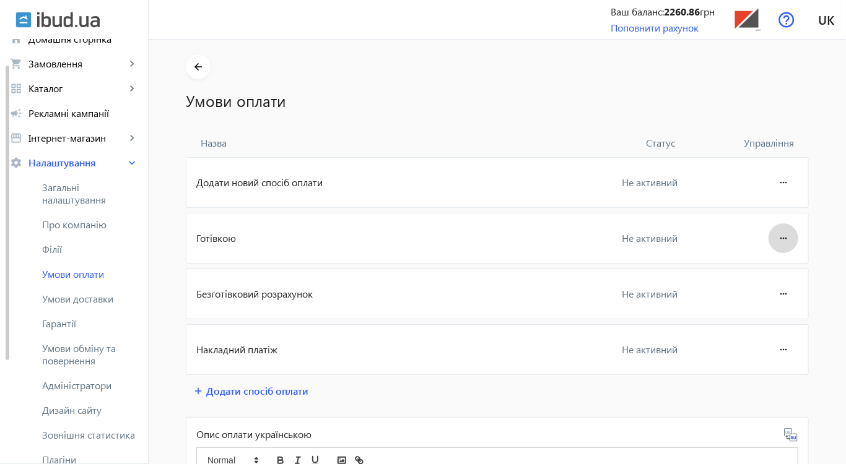
click at [778, 236] on mat-icon "more_horiz" at bounding box center [783, 239] width 15 height 30
click at [779, 268] on span "Редагувати" at bounding box center [760, 273] width 50 height 10
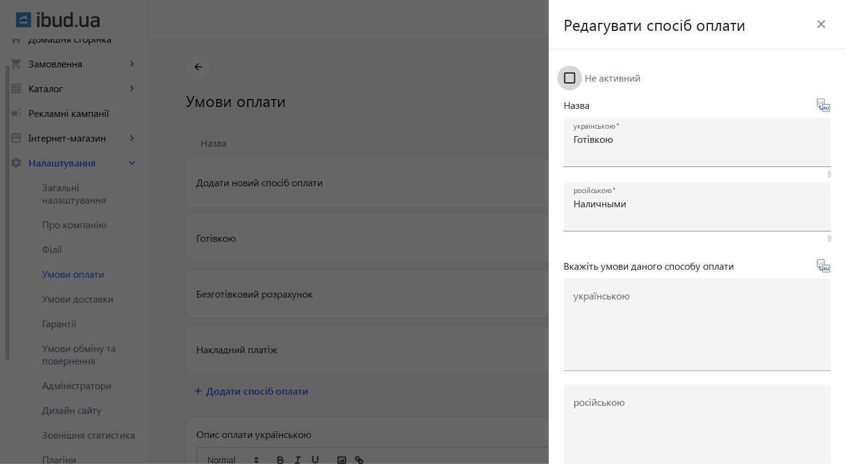
click at [572, 79] on input "Не активний" at bounding box center [569, 78] width 25 height 25
checkbox input "true"
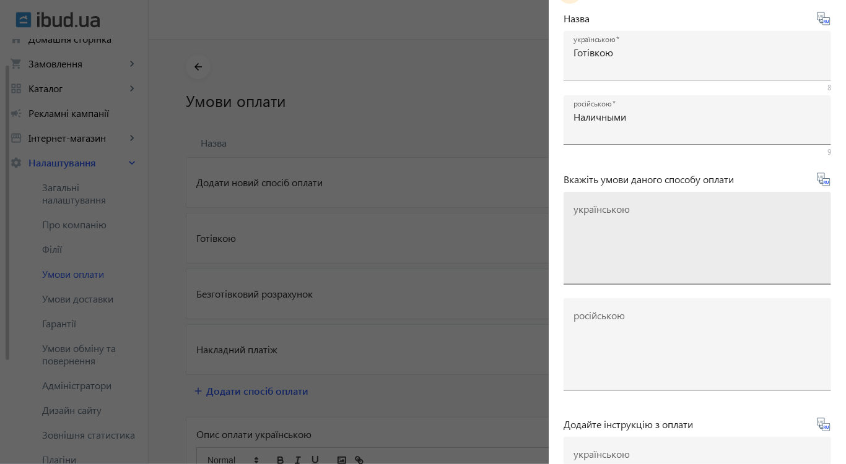
scroll to position [313, 0]
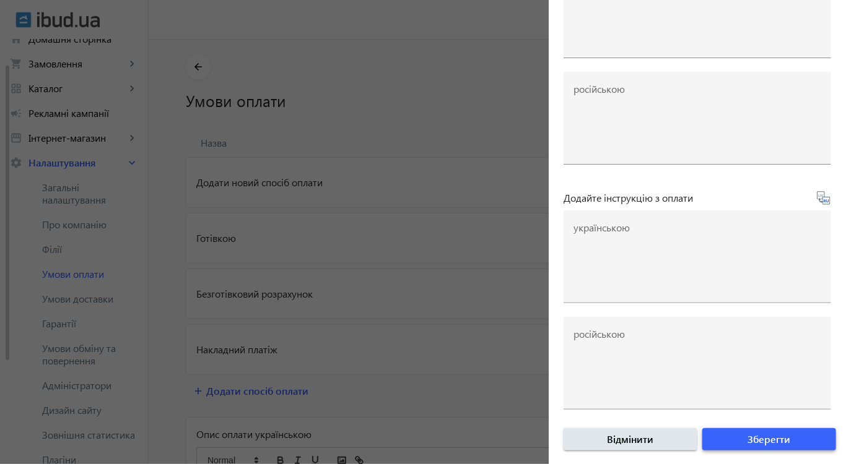
click at [748, 437] on span "Зберегти" at bounding box center [769, 440] width 43 height 14
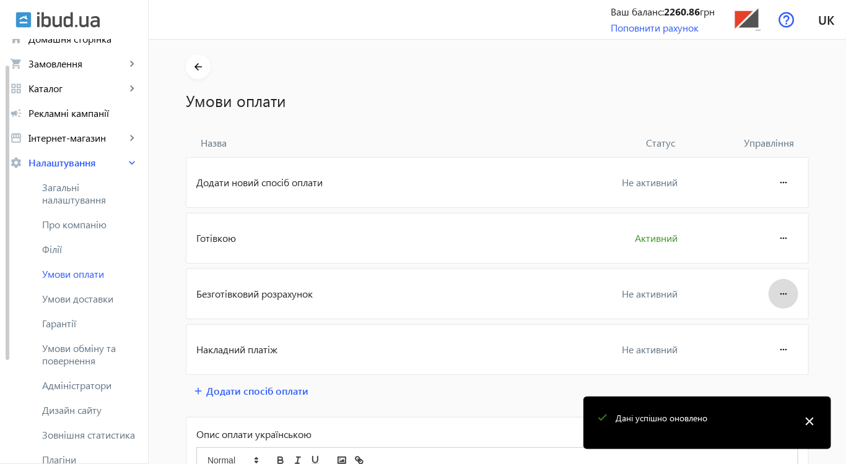
click at [778, 293] on mat-icon "more_horiz" at bounding box center [783, 294] width 15 height 30
click at [772, 333] on span "Редагувати" at bounding box center [760, 328] width 50 height 10
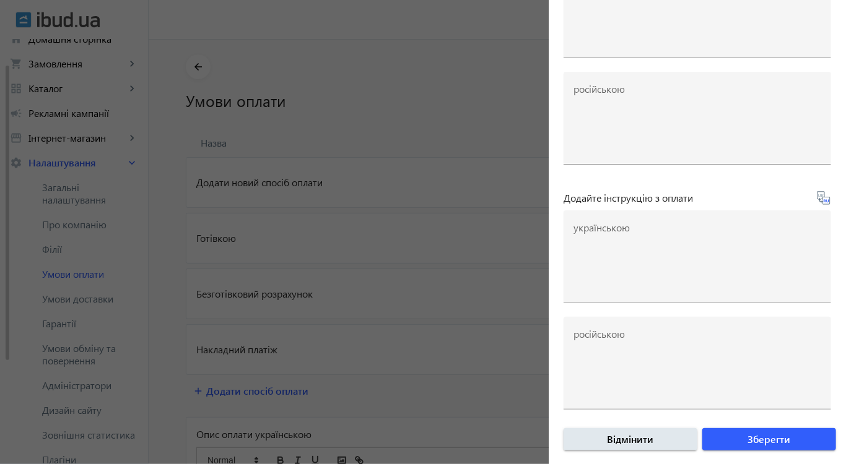
scroll to position [0, 0]
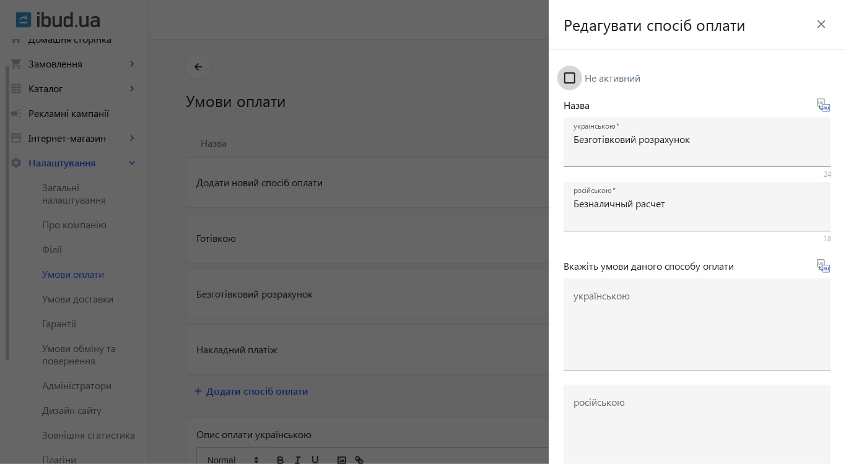
click at [572, 77] on input "Не активний" at bounding box center [569, 78] width 25 height 25
checkbox input "true"
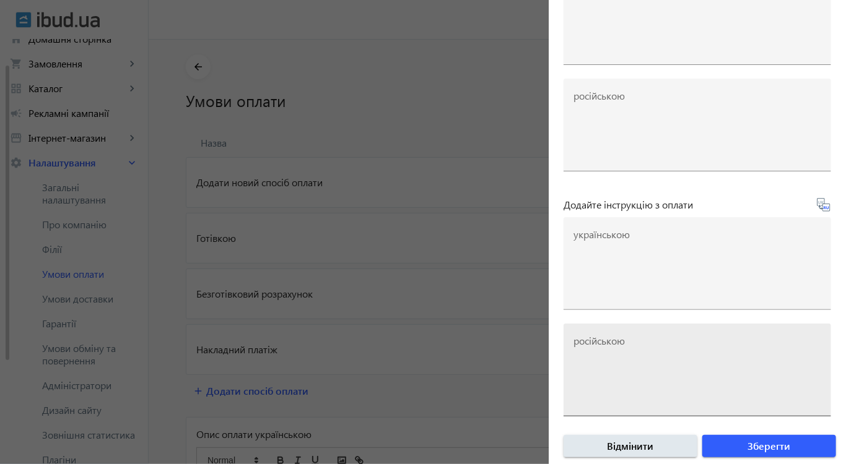
scroll to position [313, 0]
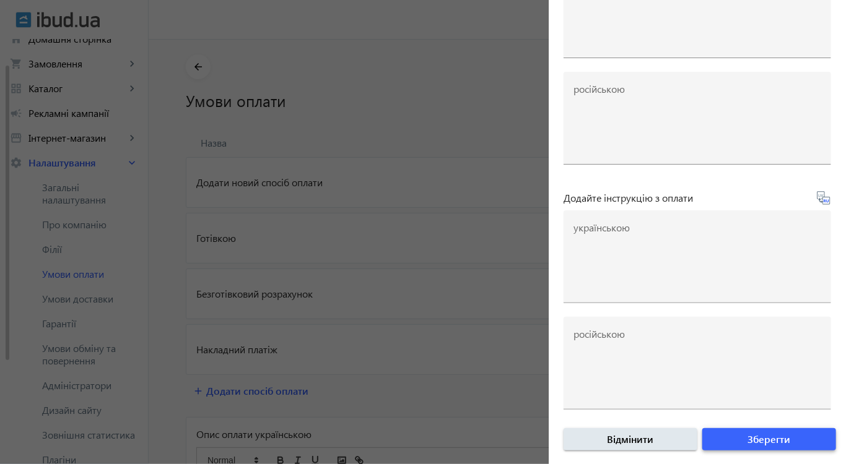
click at [739, 432] on span "submit" at bounding box center [769, 440] width 134 height 30
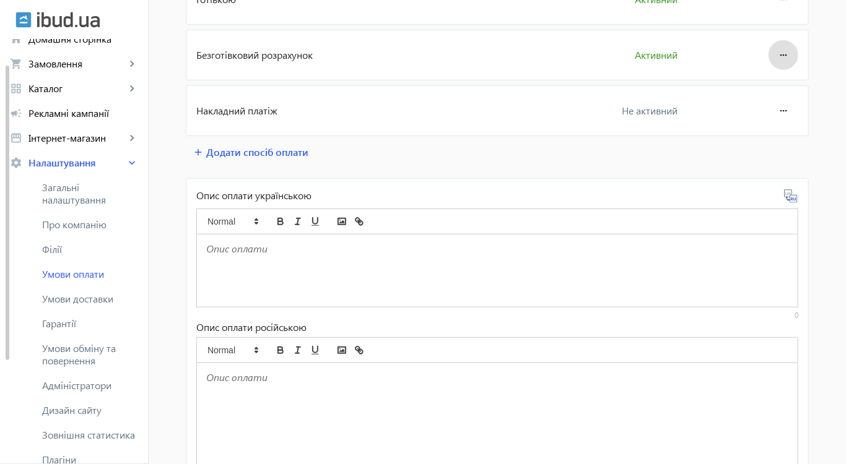
scroll to position [248, 0]
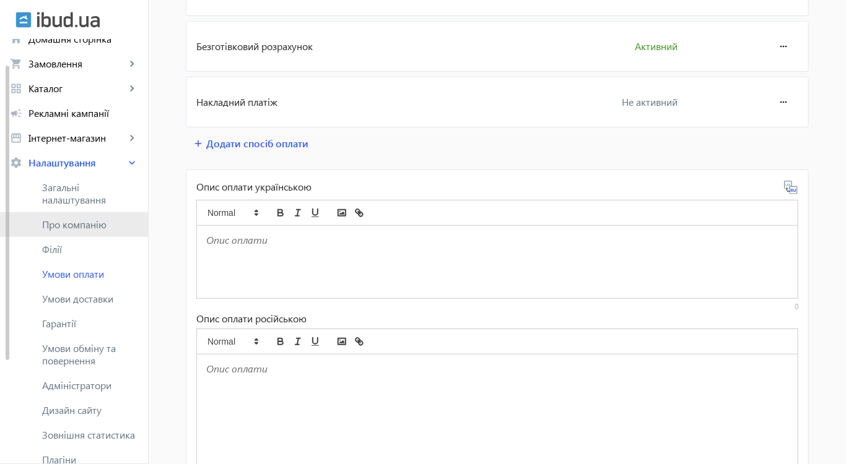
click at [74, 227] on span "Про компанію" at bounding box center [90, 225] width 96 height 12
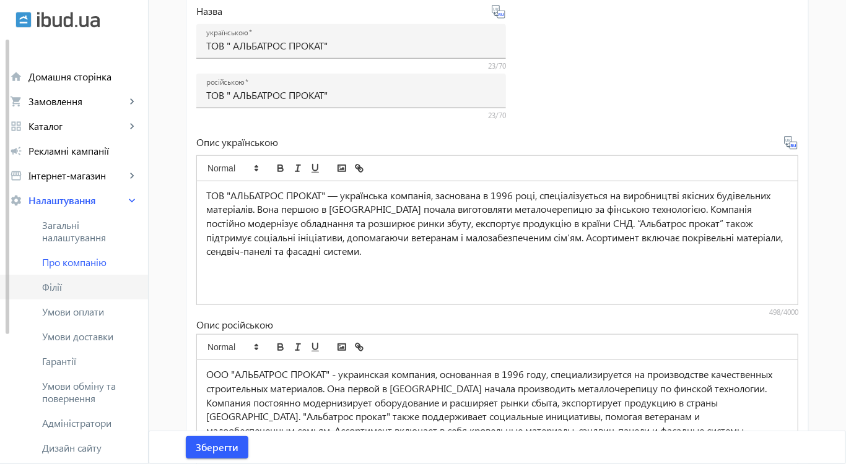
scroll to position [316, 0]
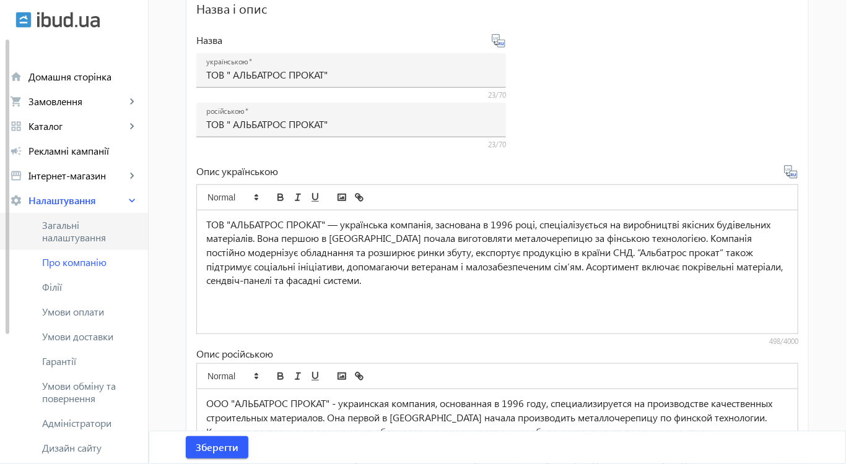
click at [77, 232] on span "Загальні налаштування" at bounding box center [90, 231] width 96 height 25
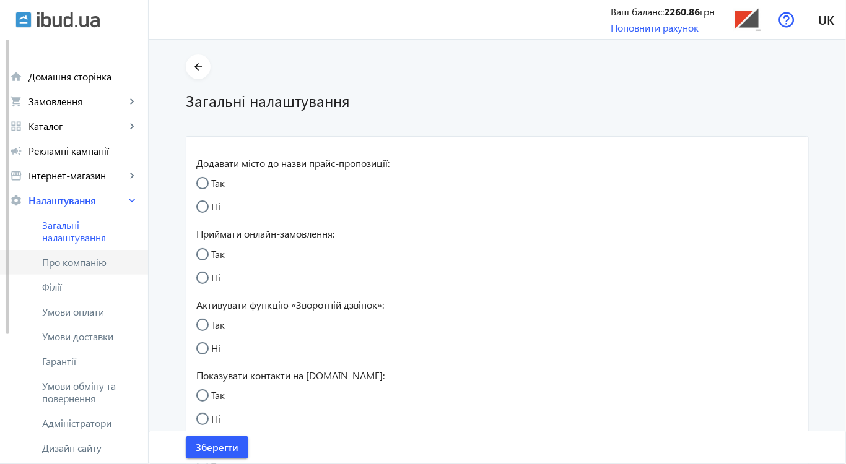
radio input "true"
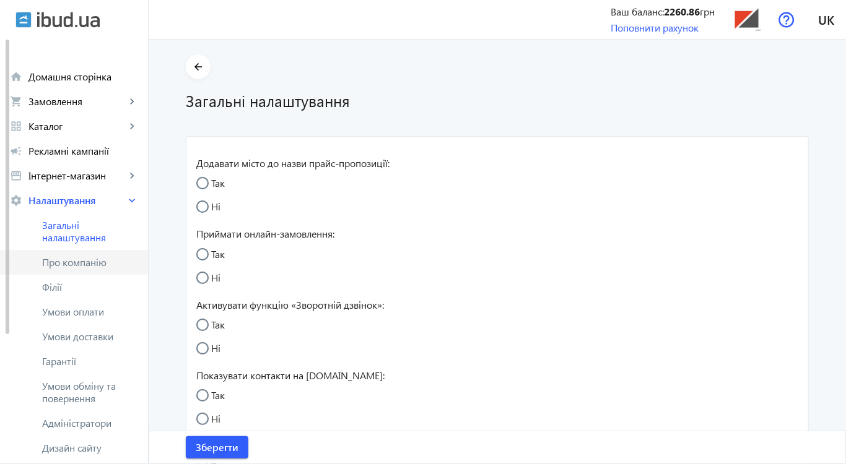
radio input "true"
click at [72, 290] on span "Філії" at bounding box center [90, 287] width 96 height 12
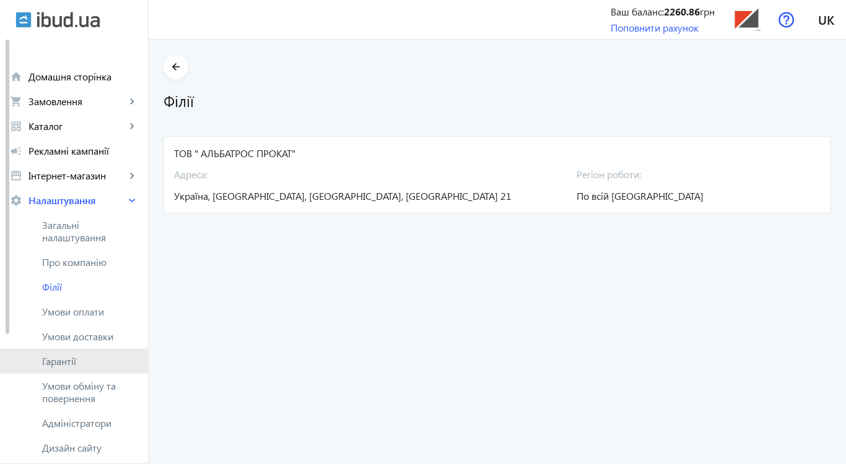
click at [57, 365] on span "Гарантії" at bounding box center [90, 361] width 96 height 12
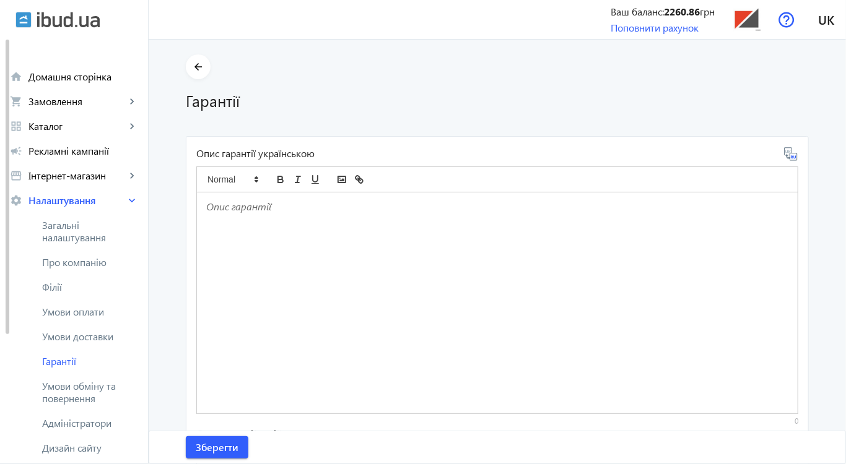
scroll to position [186, 0]
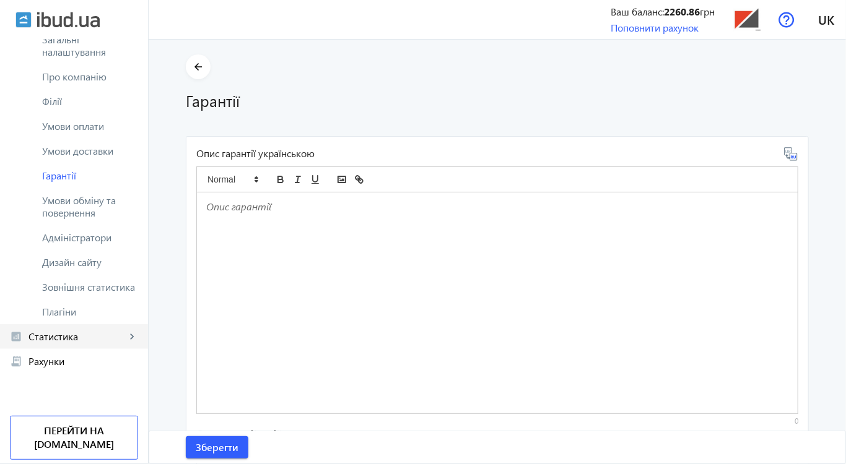
click at [59, 336] on span "Статистика" at bounding box center [76, 337] width 97 height 12
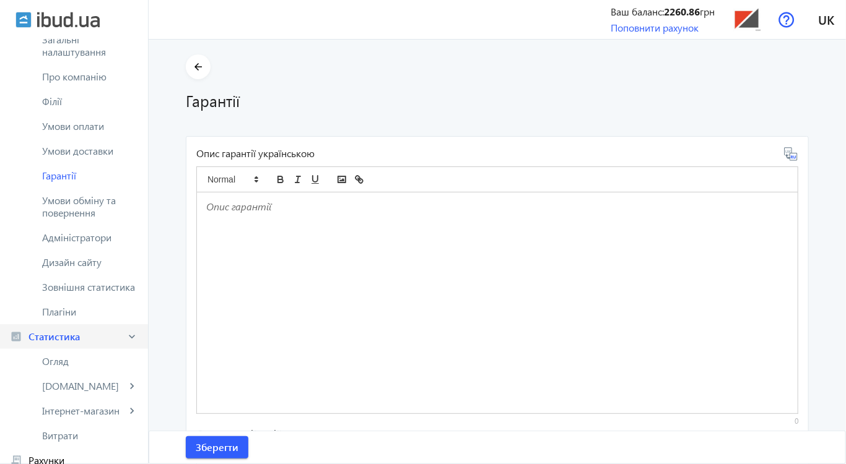
scroll to position [285, 0]
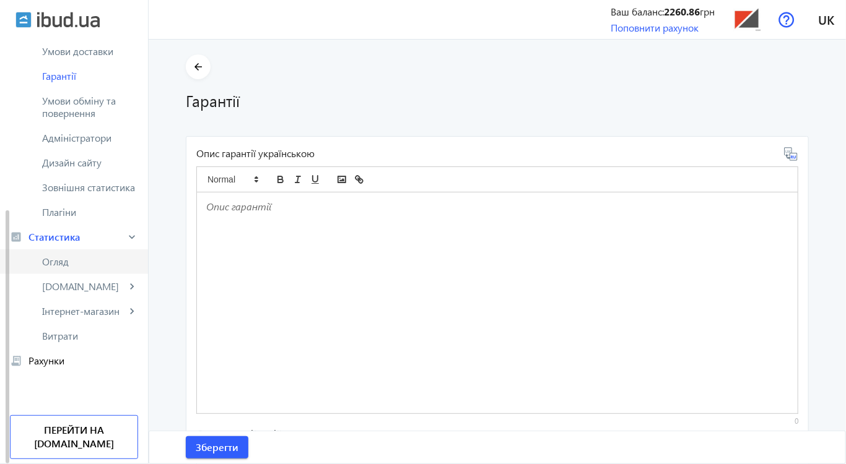
click at [71, 259] on span "Огляд" at bounding box center [90, 262] width 96 height 12
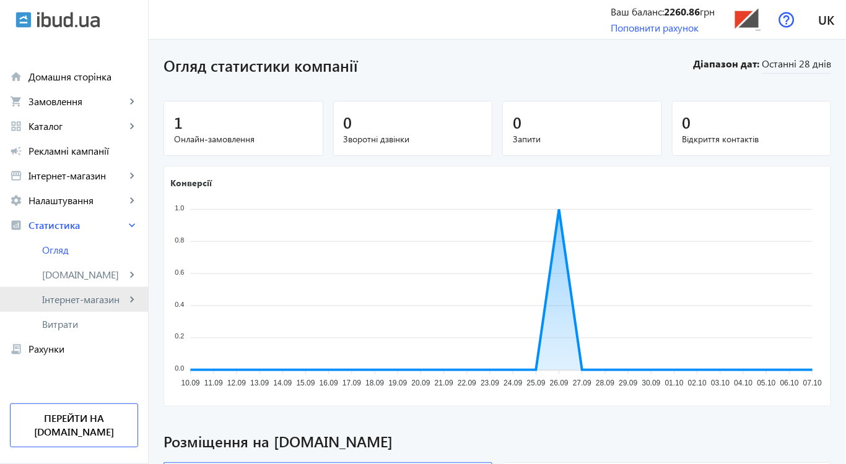
click at [70, 300] on span "Інтернет-магазин" at bounding box center [84, 300] width 84 height 12
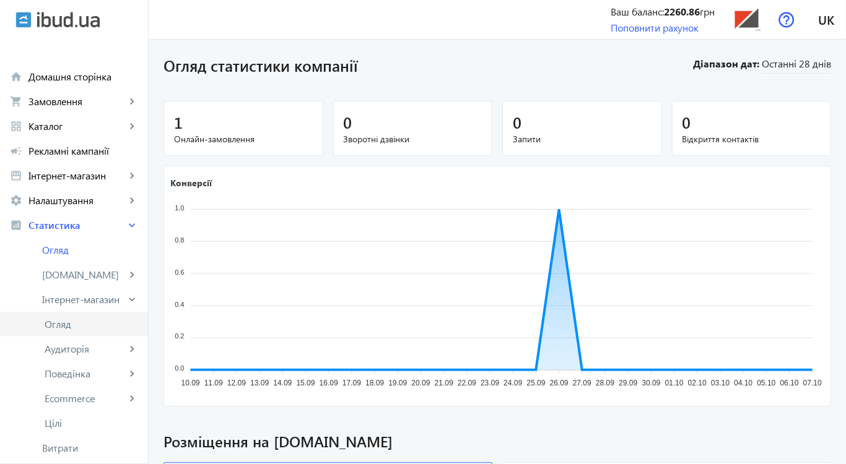
click at [69, 326] on span "Огляд" at bounding box center [92, 324] width 94 height 12
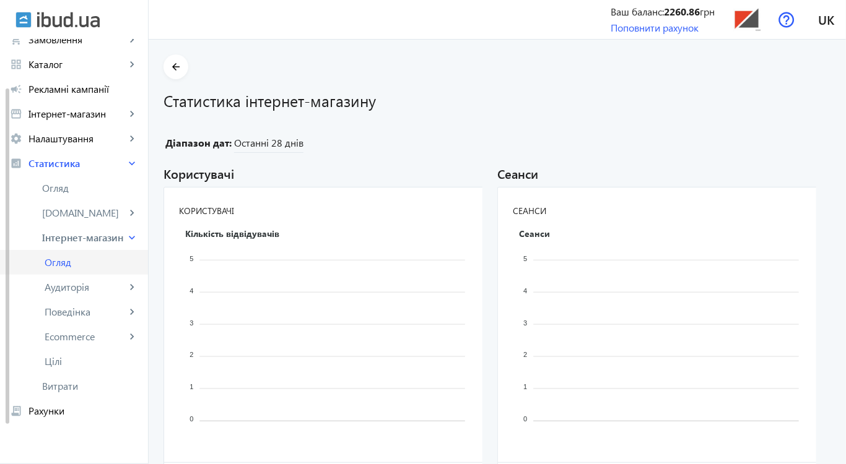
scroll to position [112, 0]
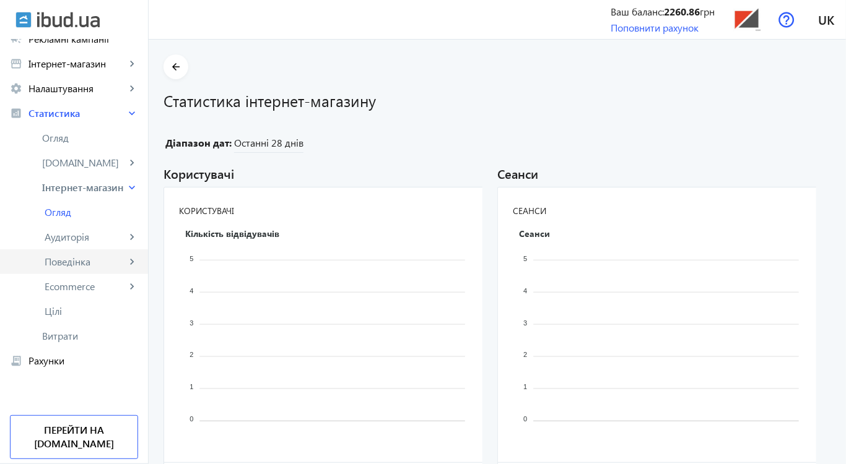
click at [64, 266] on span "Поведінка" at bounding box center [85, 262] width 81 height 12
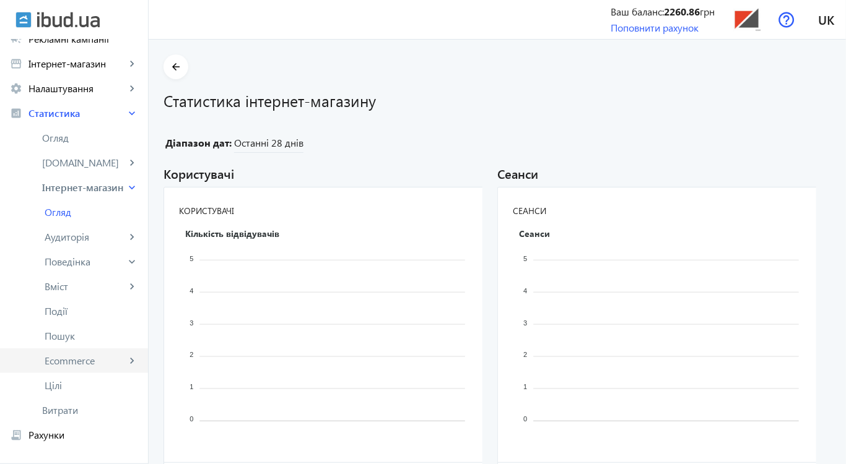
scroll to position [186, 0]
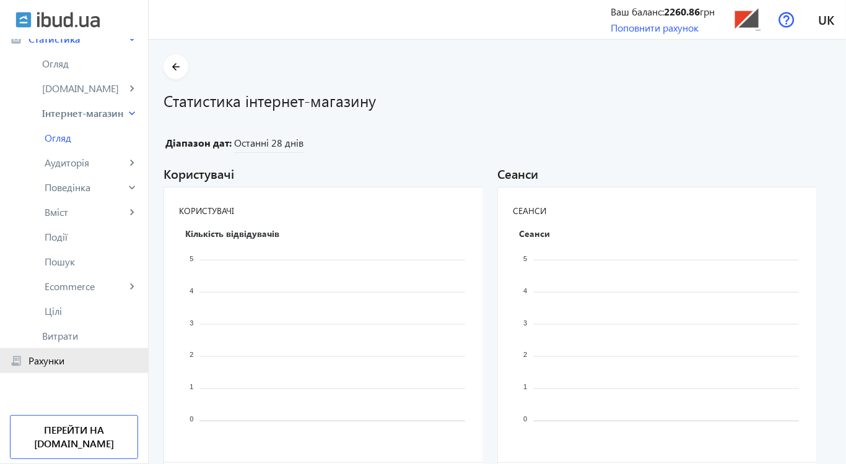
click at [72, 362] on span "Рахунки" at bounding box center [83, 361] width 110 height 12
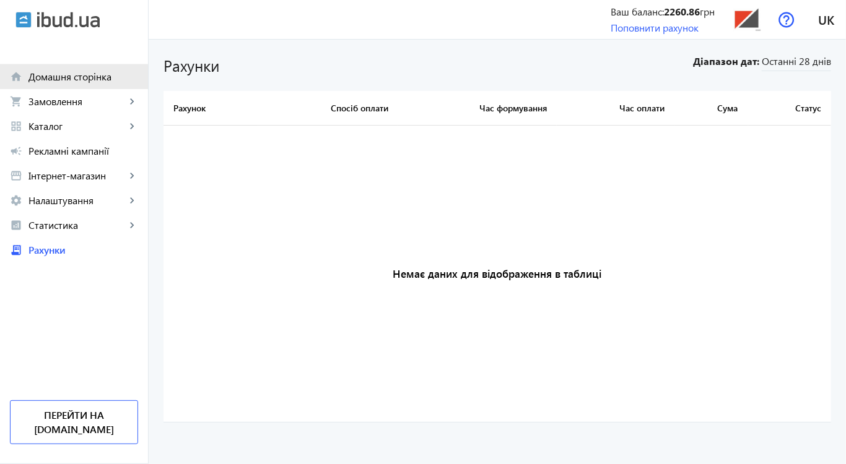
click at [63, 79] on span "Домашня сторінка" at bounding box center [83, 77] width 110 height 12
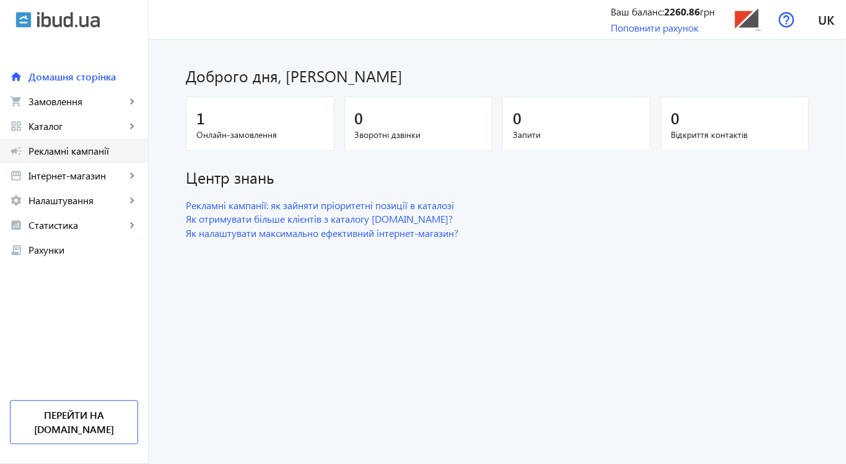
click at [63, 146] on span "Рекламні кампанії" at bounding box center [83, 151] width 110 height 12
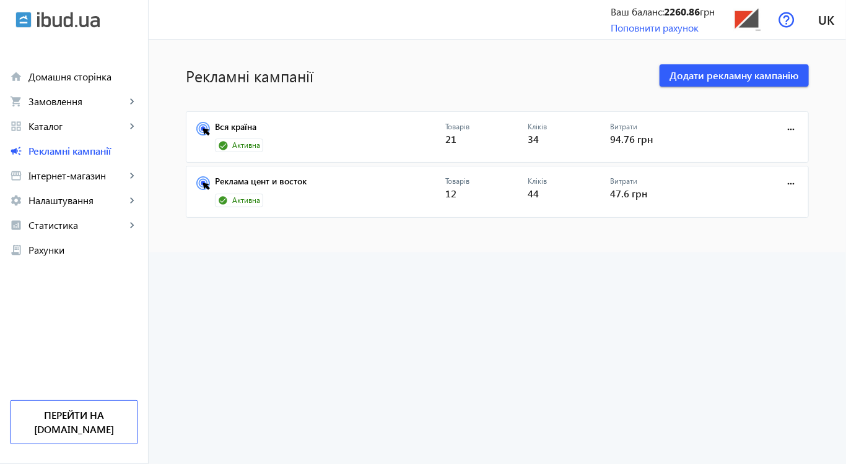
click at [246, 142] on span "Активна" at bounding box center [246, 146] width 28 height 11
click at [251, 124] on link "Вся країна" at bounding box center [330, 130] width 230 height 17
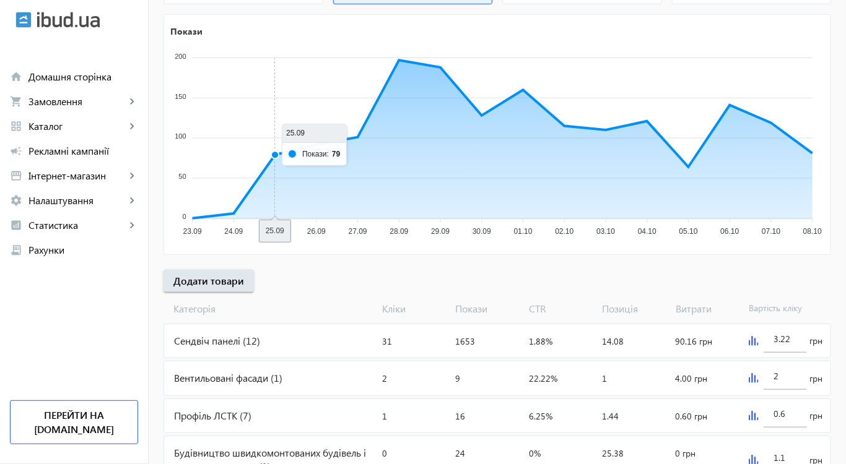
scroll to position [248, 0]
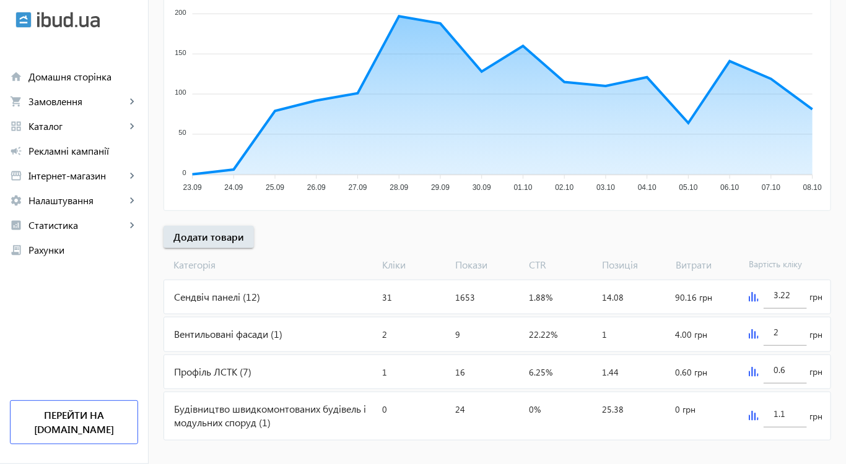
click at [221, 372] on div "Профіль ЛСТК (7)" at bounding box center [270, 371] width 213 height 33
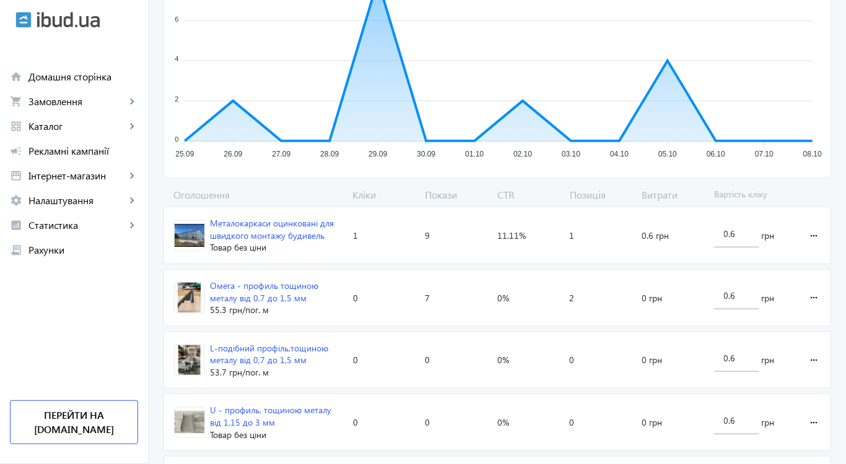
scroll to position [475, 0]
